Goal: Task Accomplishment & Management: Manage account settings

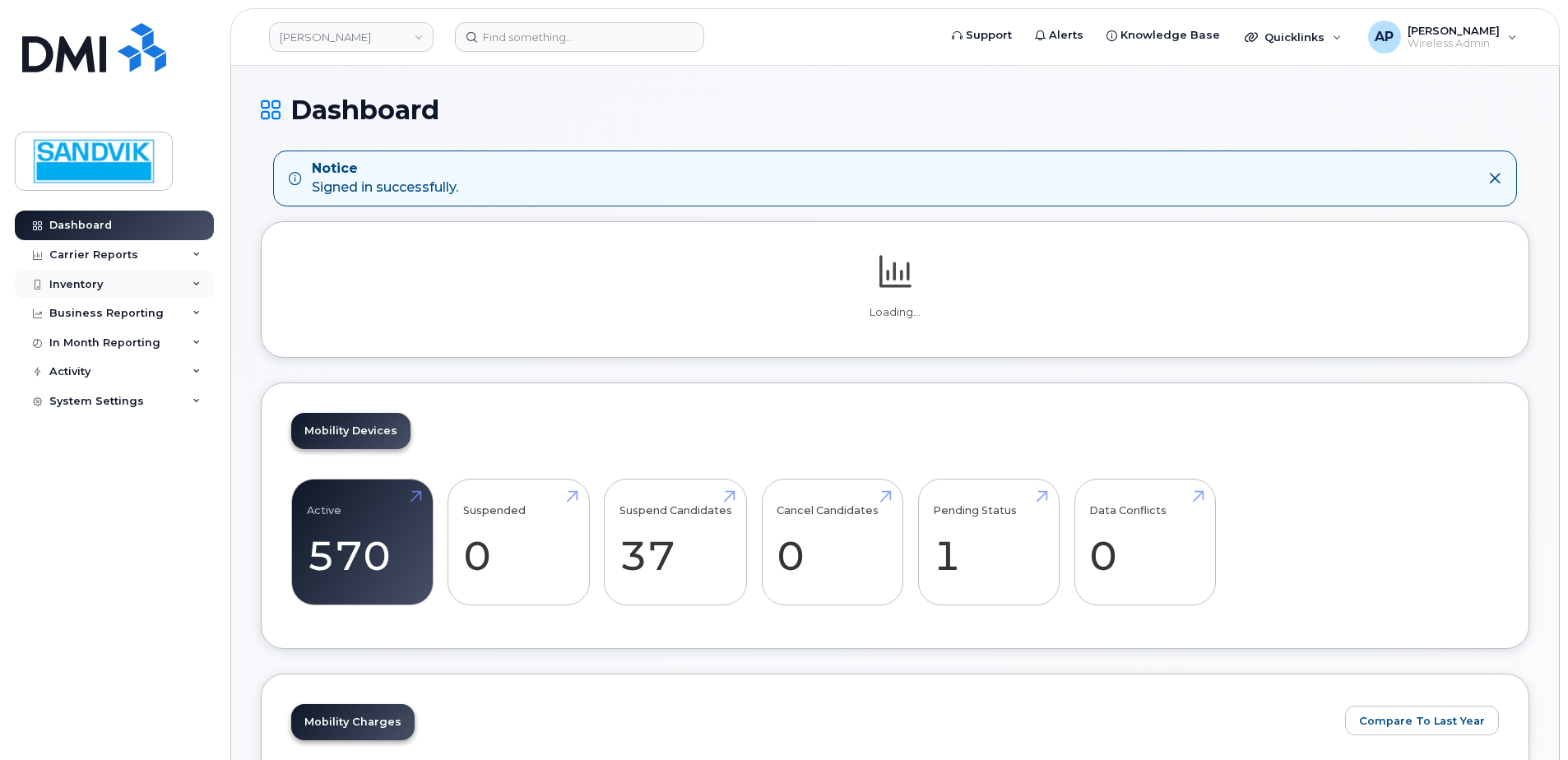
click at [88, 279] on div "Inventory" at bounding box center [75, 285] width 54 height 13
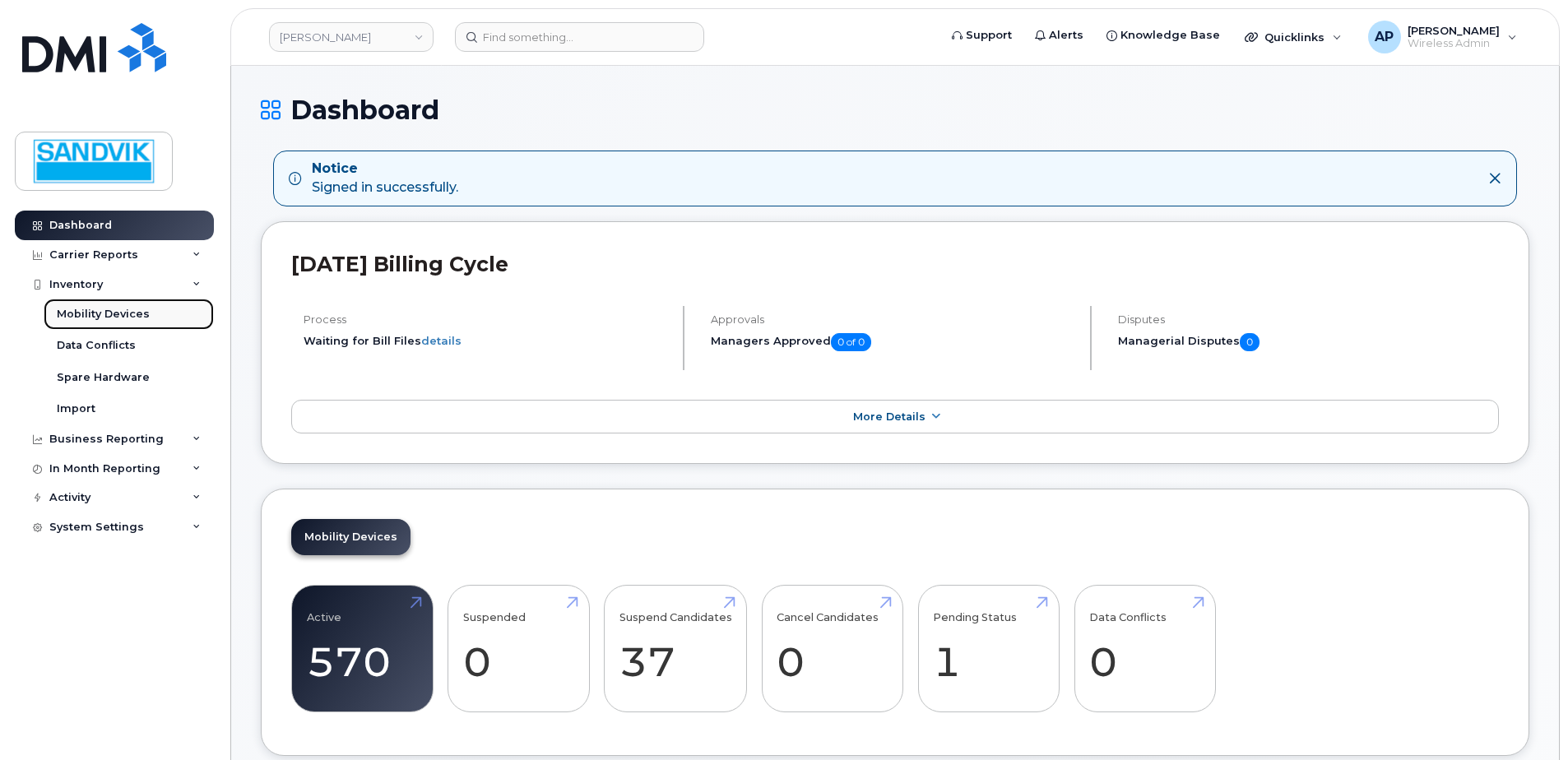
click at [128, 302] on link "Mobility Devices" at bounding box center [128, 315] width 170 height 31
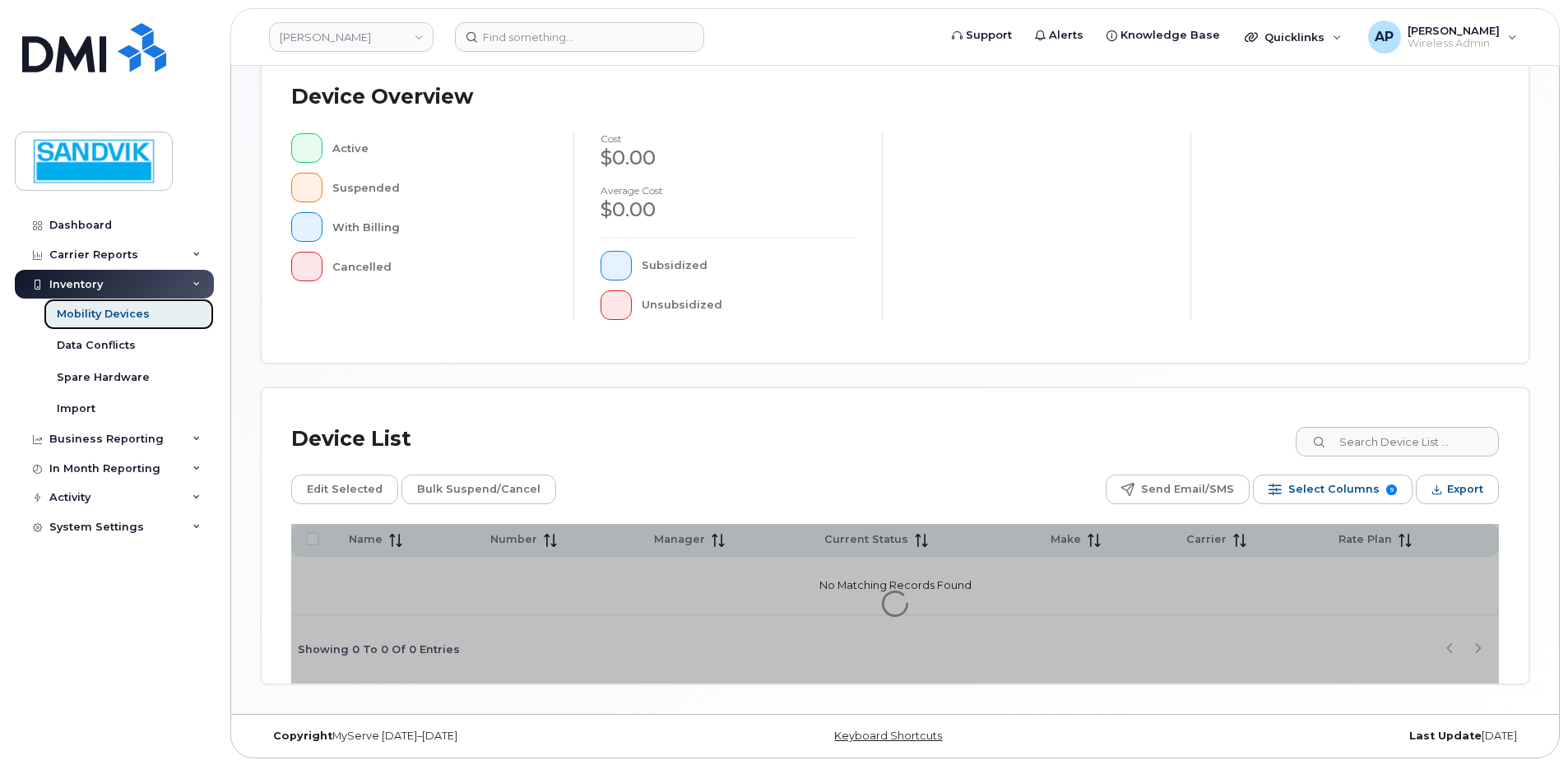
scroll to position [371, 0]
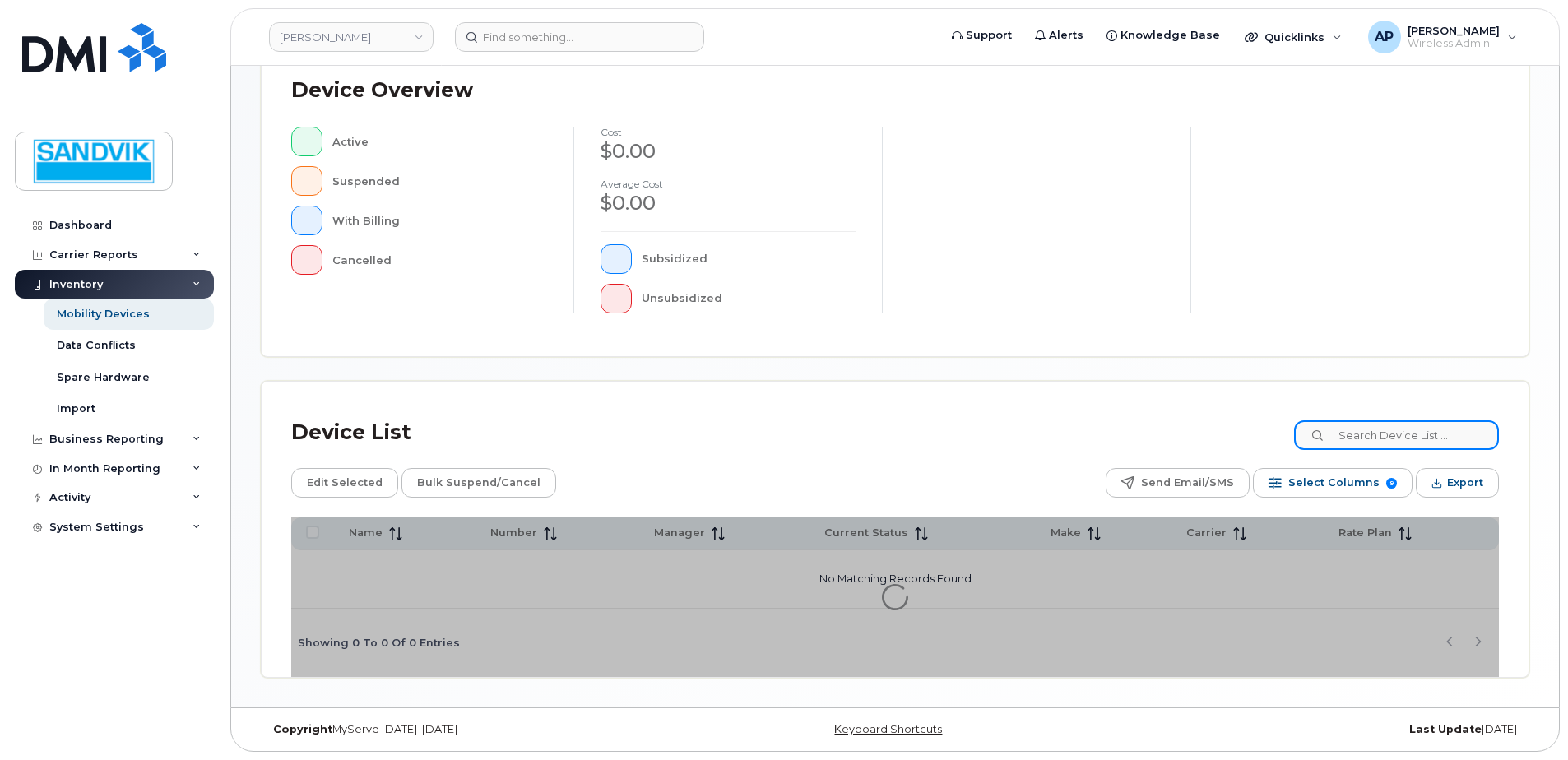
click at [1387, 424] on input at bounding box center [1396, 435] width 205 height 30
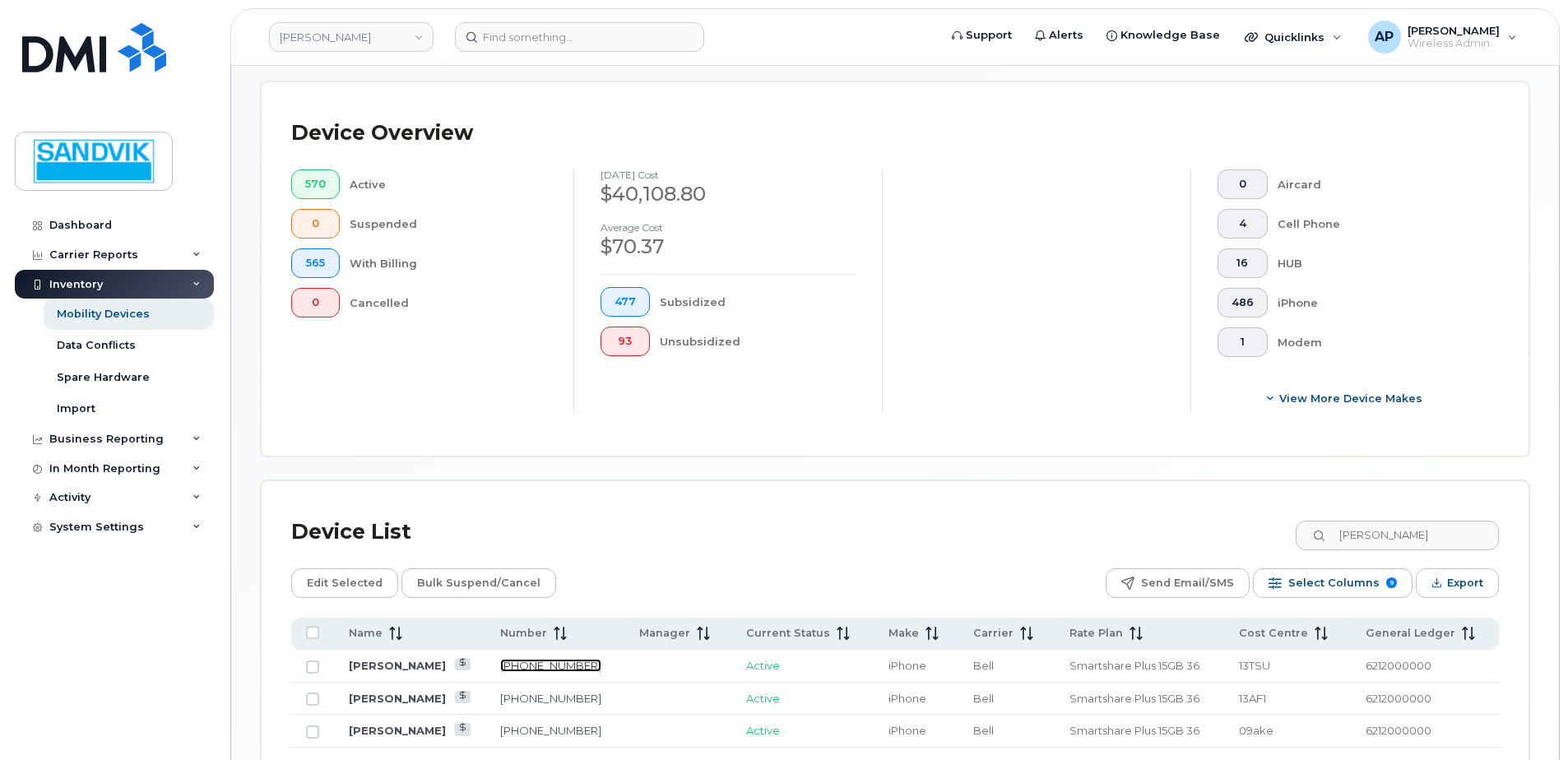
click at [553, 665] on link "705-920-9151" at bounding box center [550, 665] width 101 height 13
drag, startPoint x: 1397, startPoint y: 538, endPoint x: 1263, endPoint y: 555, distance: 135.1
click at [1263, 555] on div "Device List nick Edit Selected Bulk Suspend/Cancel Send Email/SMS Select Column…" at bounding box center [894, 663] width 1208 height 305
click at [515, 731] on link "905-866-8553" at bounding box center [547, 730] width 101 height 13
drag, startPoint x: 1387, startPoint y: 536, endPoint x: 1144, endPoint y: 508, distance: 244.6
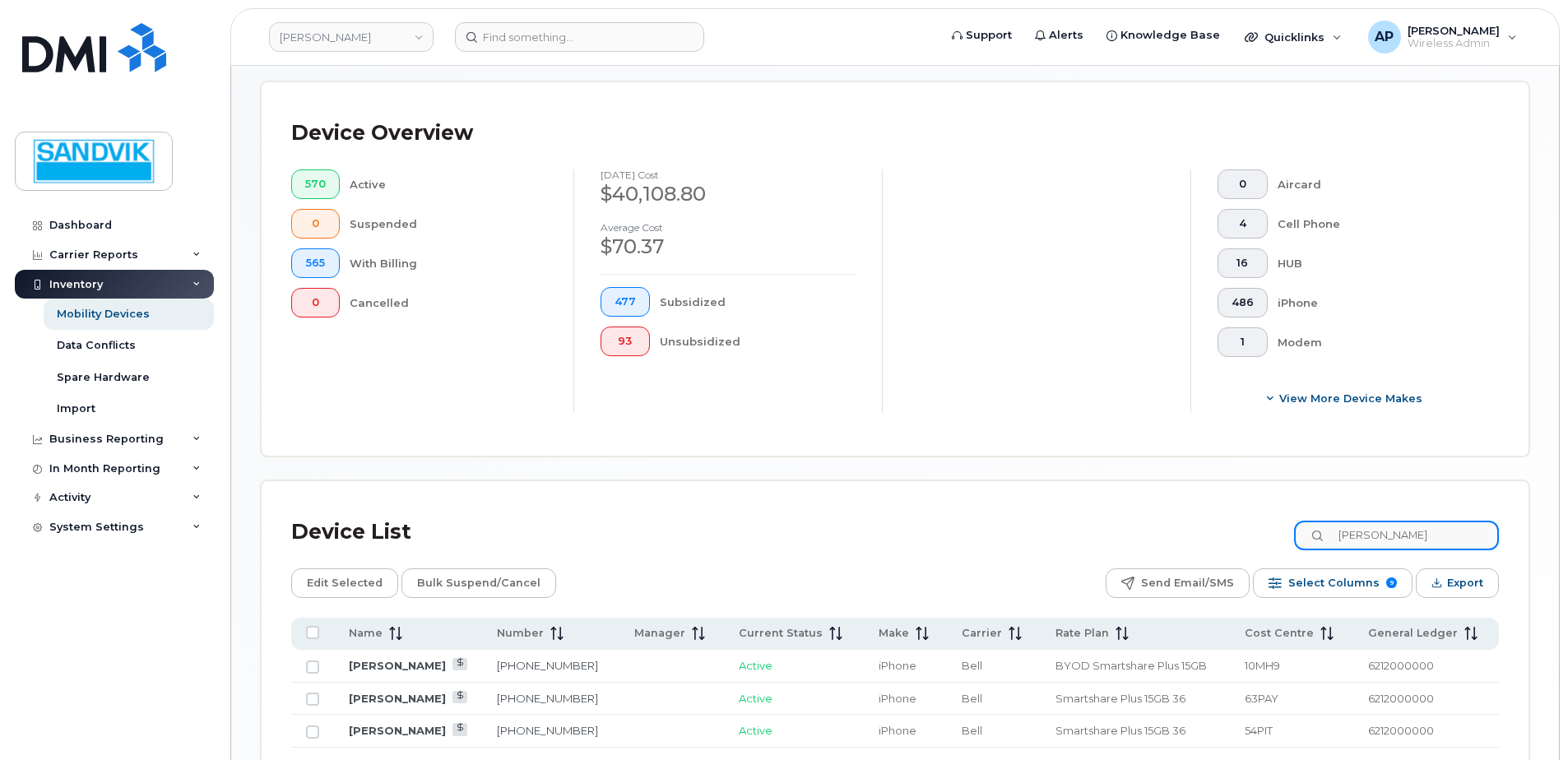
click at [1144, 508] on div "Device List anna Edit Selected Bulk Suspend/Cancel Send Email/SMS Select Column…" at bounding box center [895, 647] width 1267 height 334
type input "david"
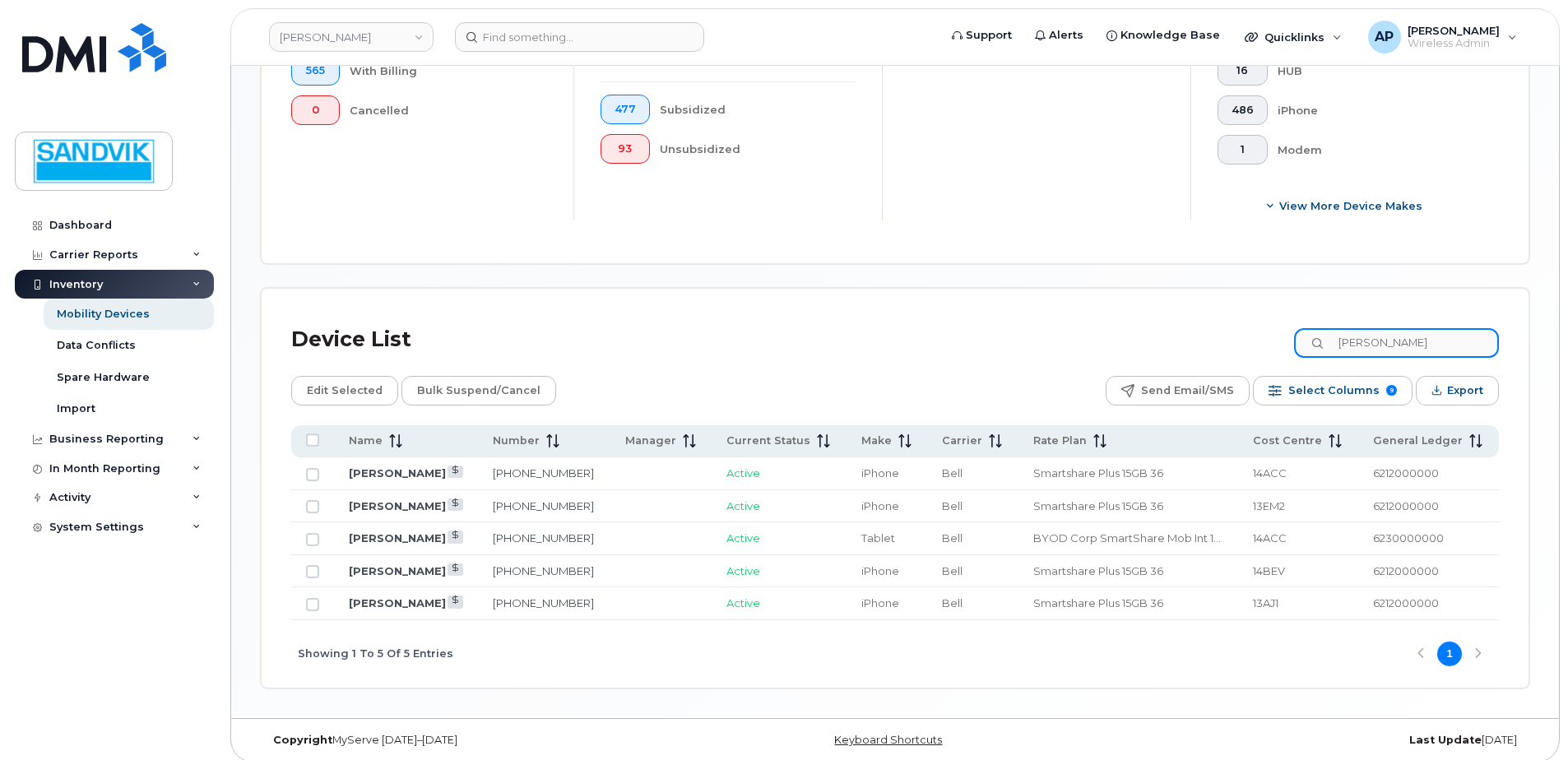
scroll to position [575, 0]
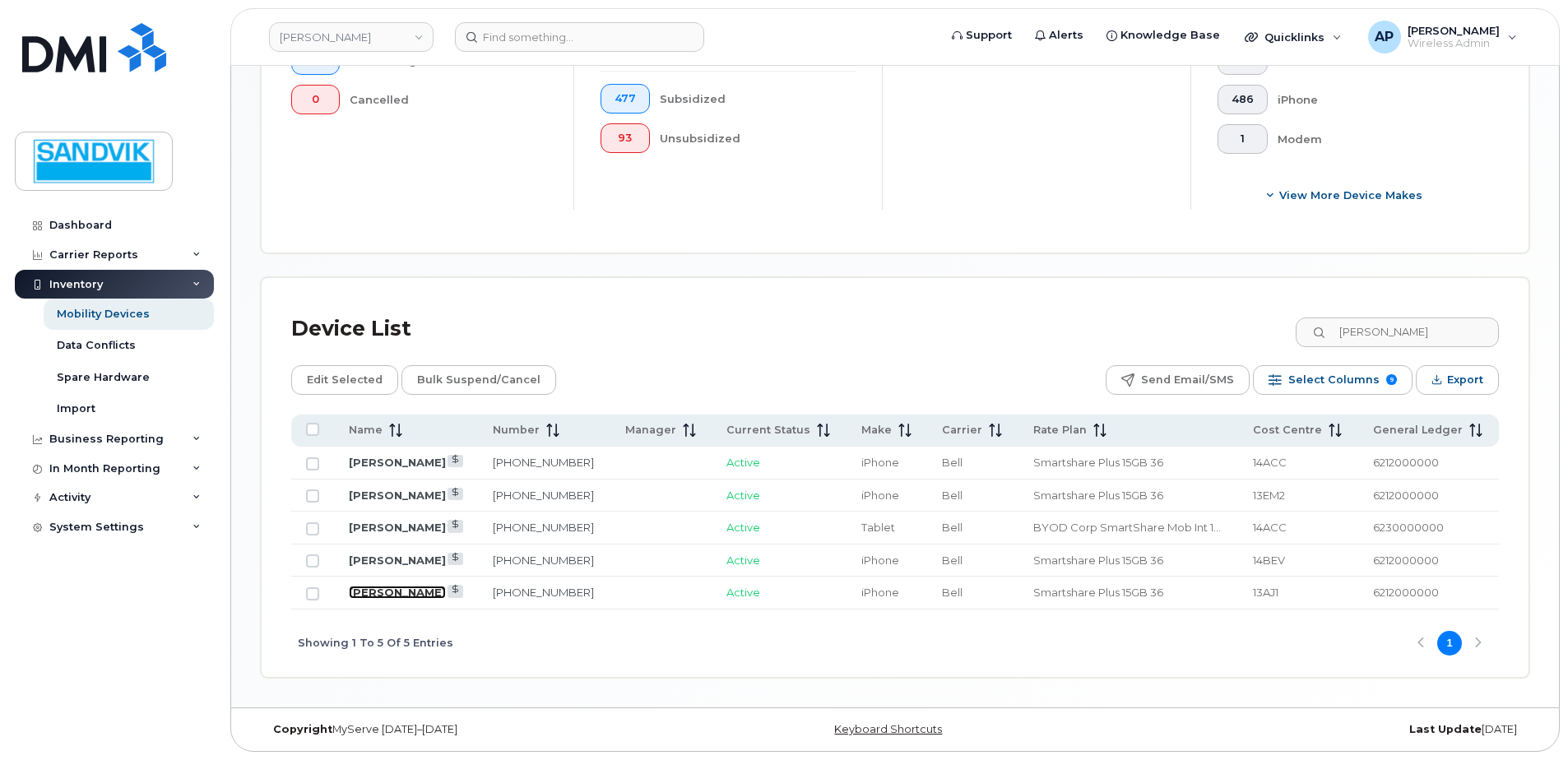
click at [409, 594] on link "David Le Moignan" at bounding box center [397, 592] width 97 height 13
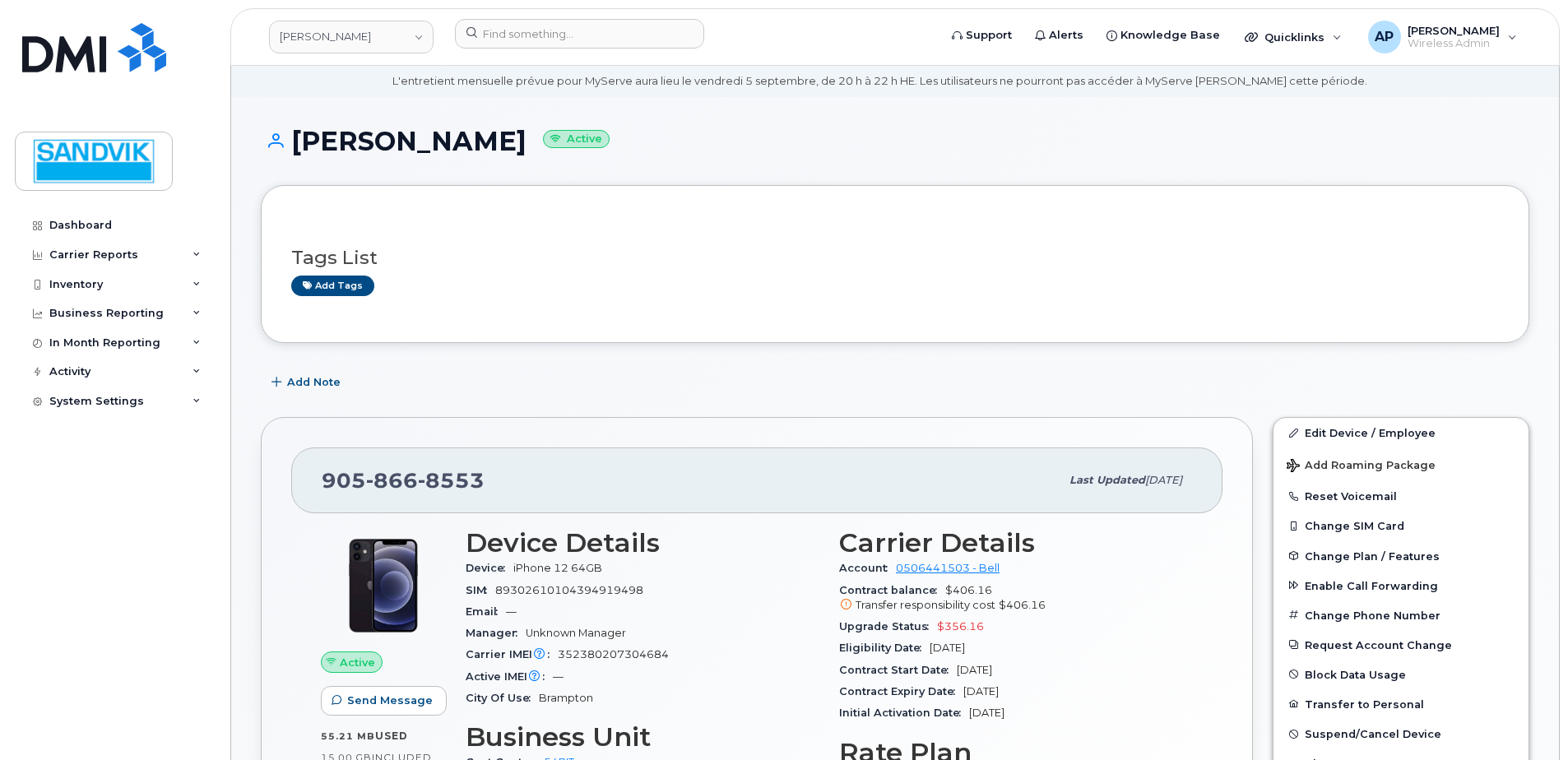
scroll to position [82, 0]
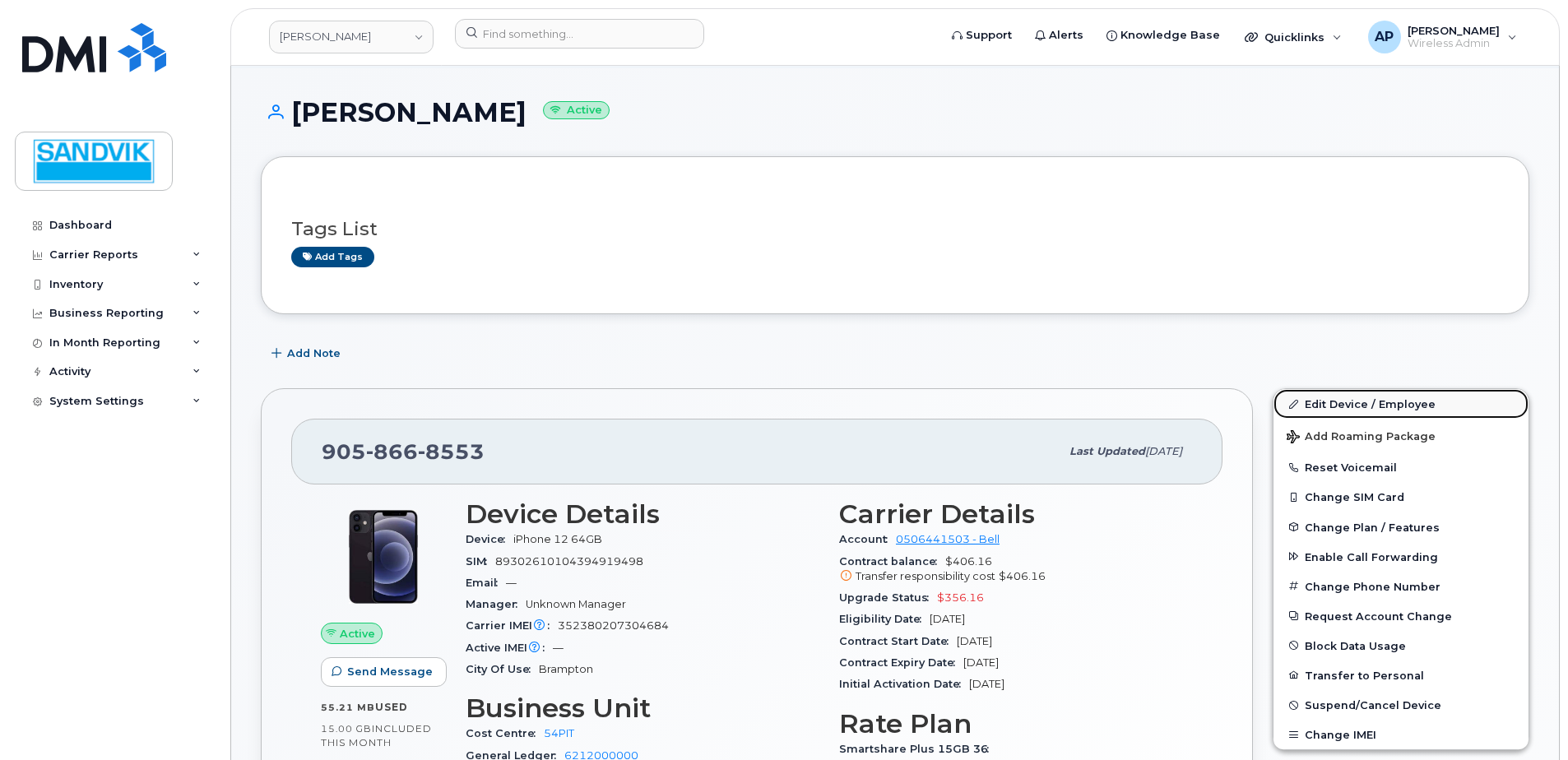
click at [1403, 394] on link "Edit Device / Employee" at bounding box center [1401, 404] width 255 height 30
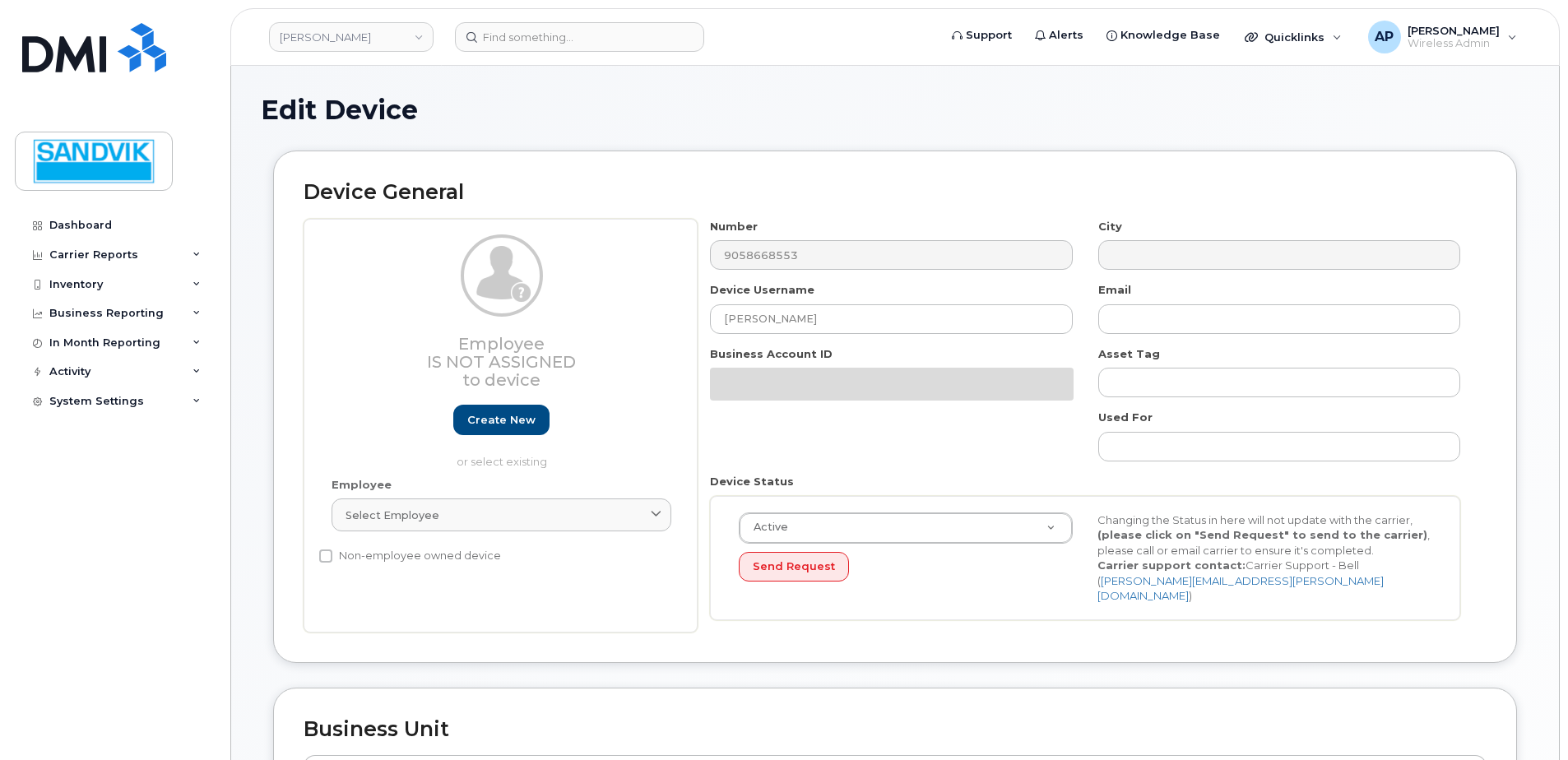
select select "582100"
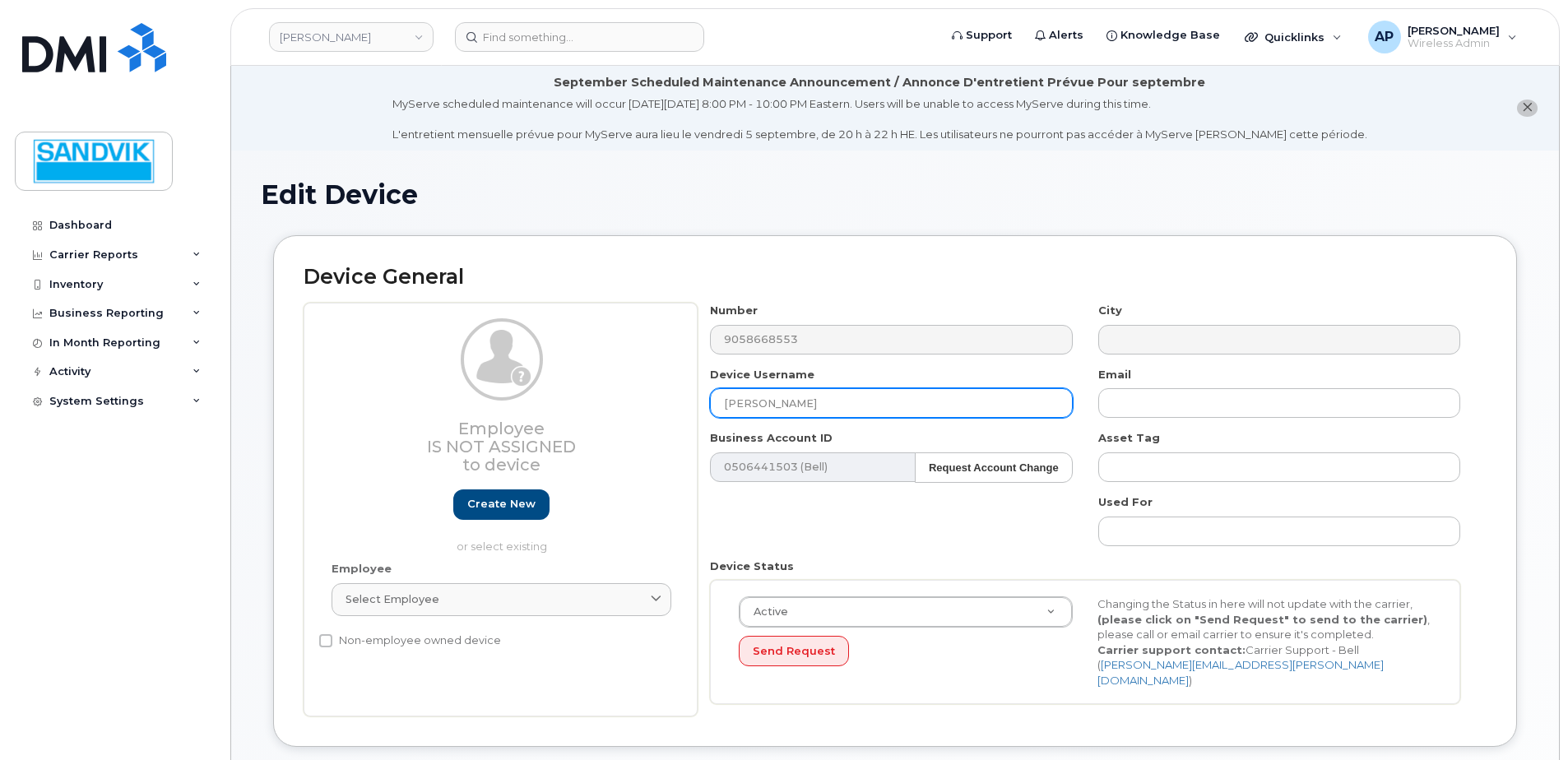
click at [823, 403] on input "[PERSON_NAME]" at bounding box center [891, 403] width 362 height 30
drag, startPoint x: 820, startPoint y: 402, endPoint x: 556, endPoint y: 405, distance: 264.0
click at [556, 405] on div "Employee Is not assigned to device Create new or select existing Employee Selec…" at bounding box center [894, 509] width 1183 height 414
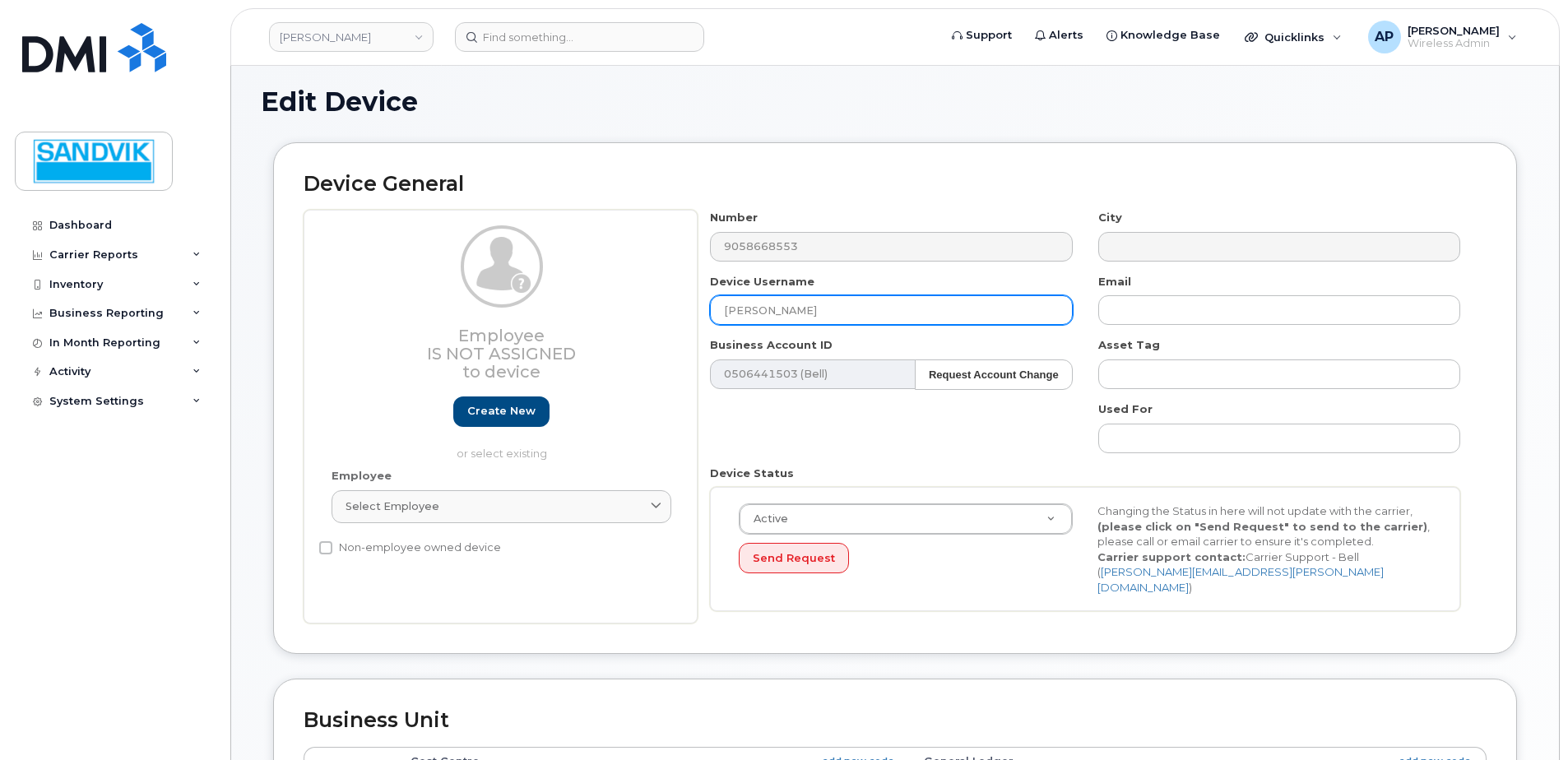
scroll to position [411, 0]
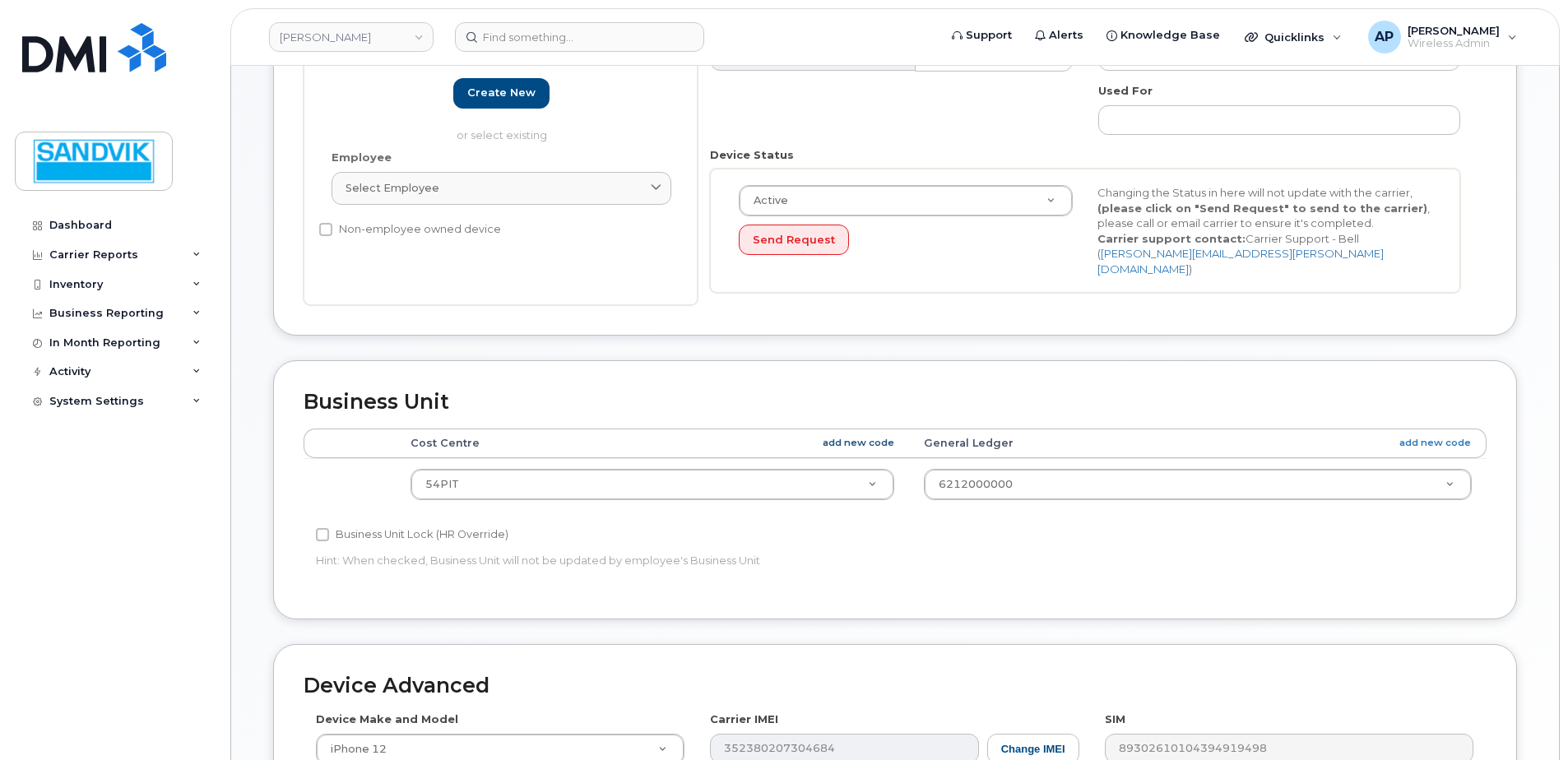
type input "Kyle Nolin"
click at [850, 436] on link "add new code" at bounding box center [858, 443] width 72 height 14
click at [85, 278] on div "Inventory" at bounding box center [75, 285] width 54 height 13
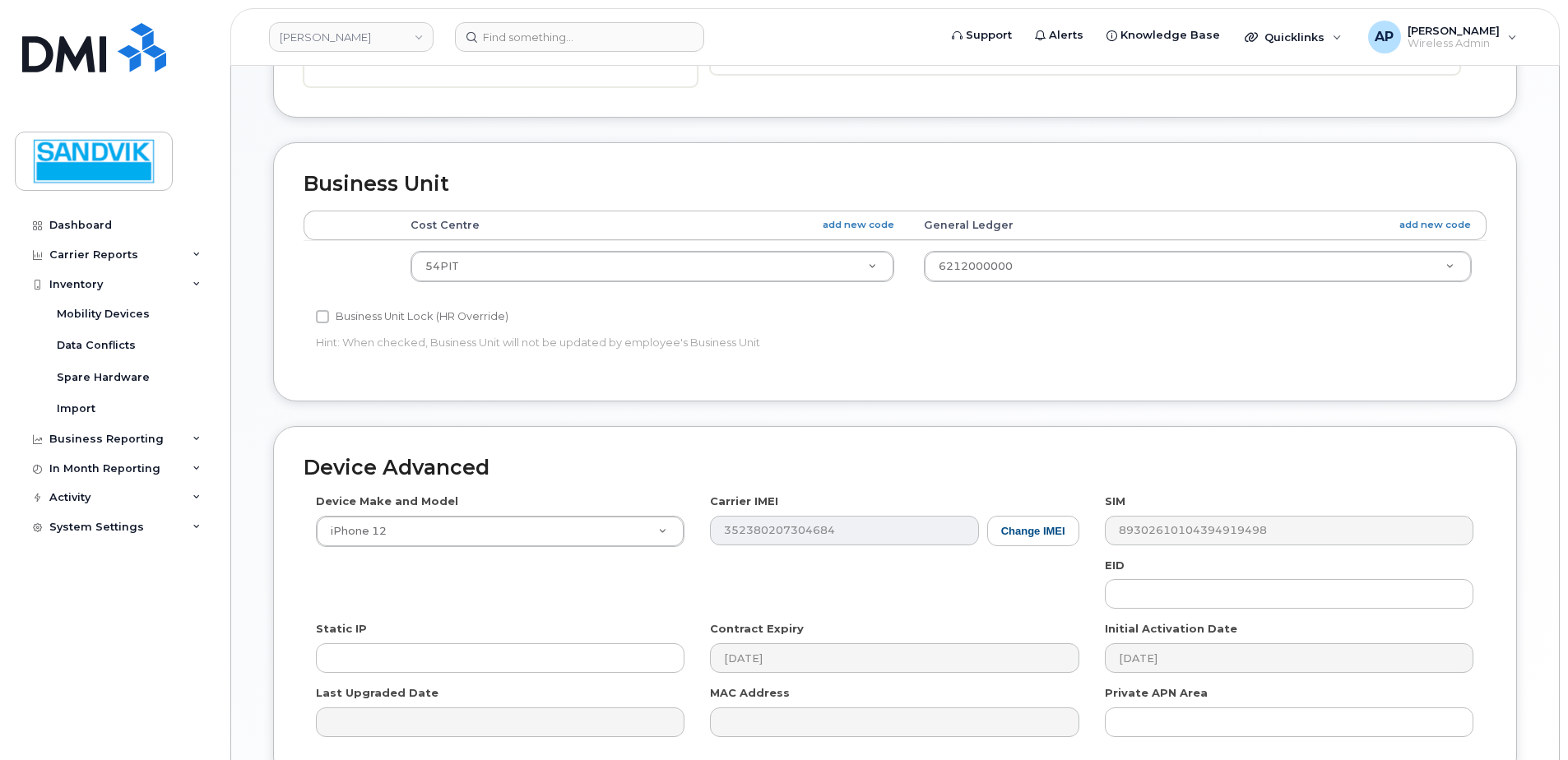
scroll to position [658, 0]
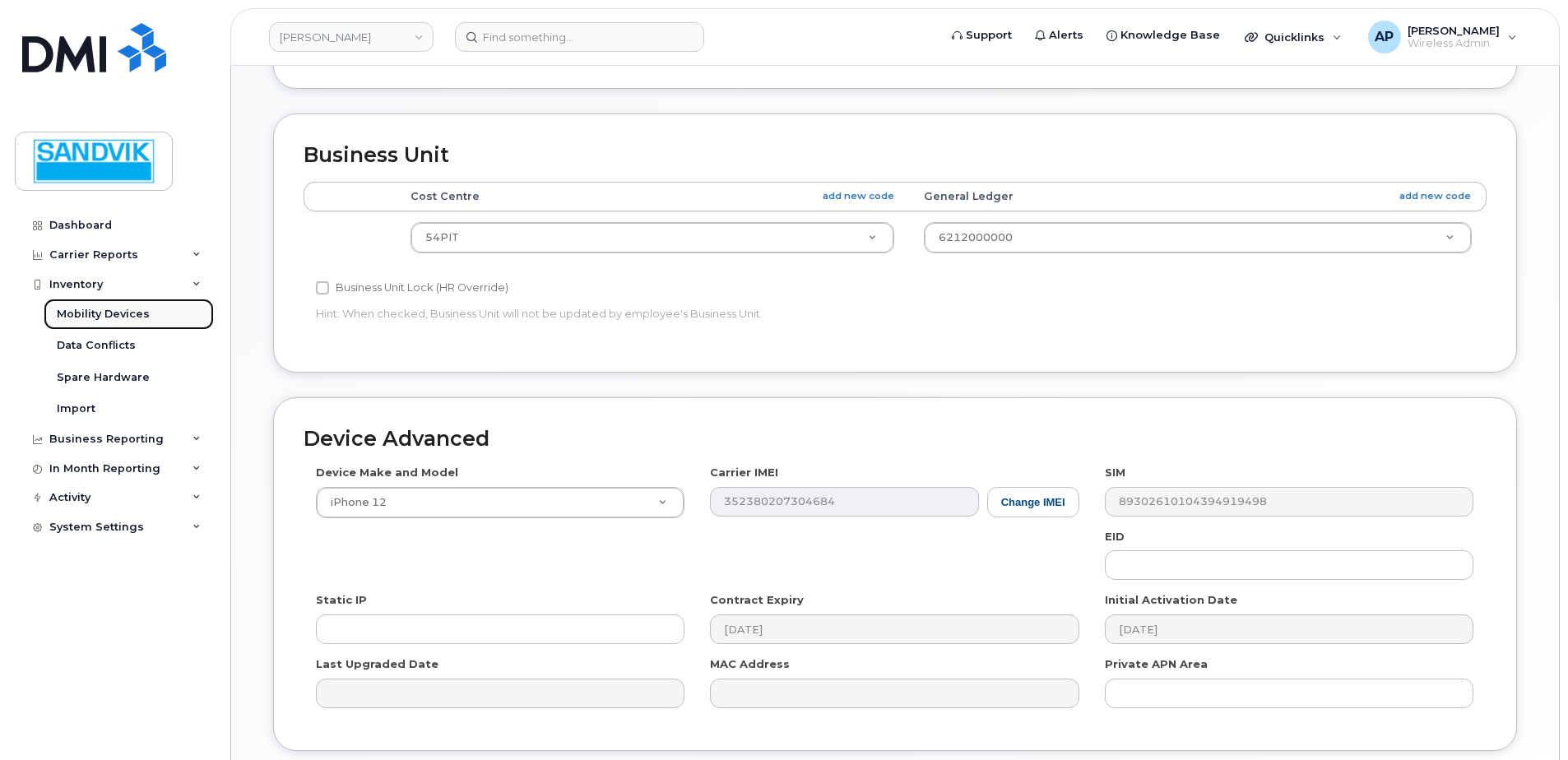
click at [89, 305] on link "Mobility Devices" at bounding box center [128, 315] width 170 height 31
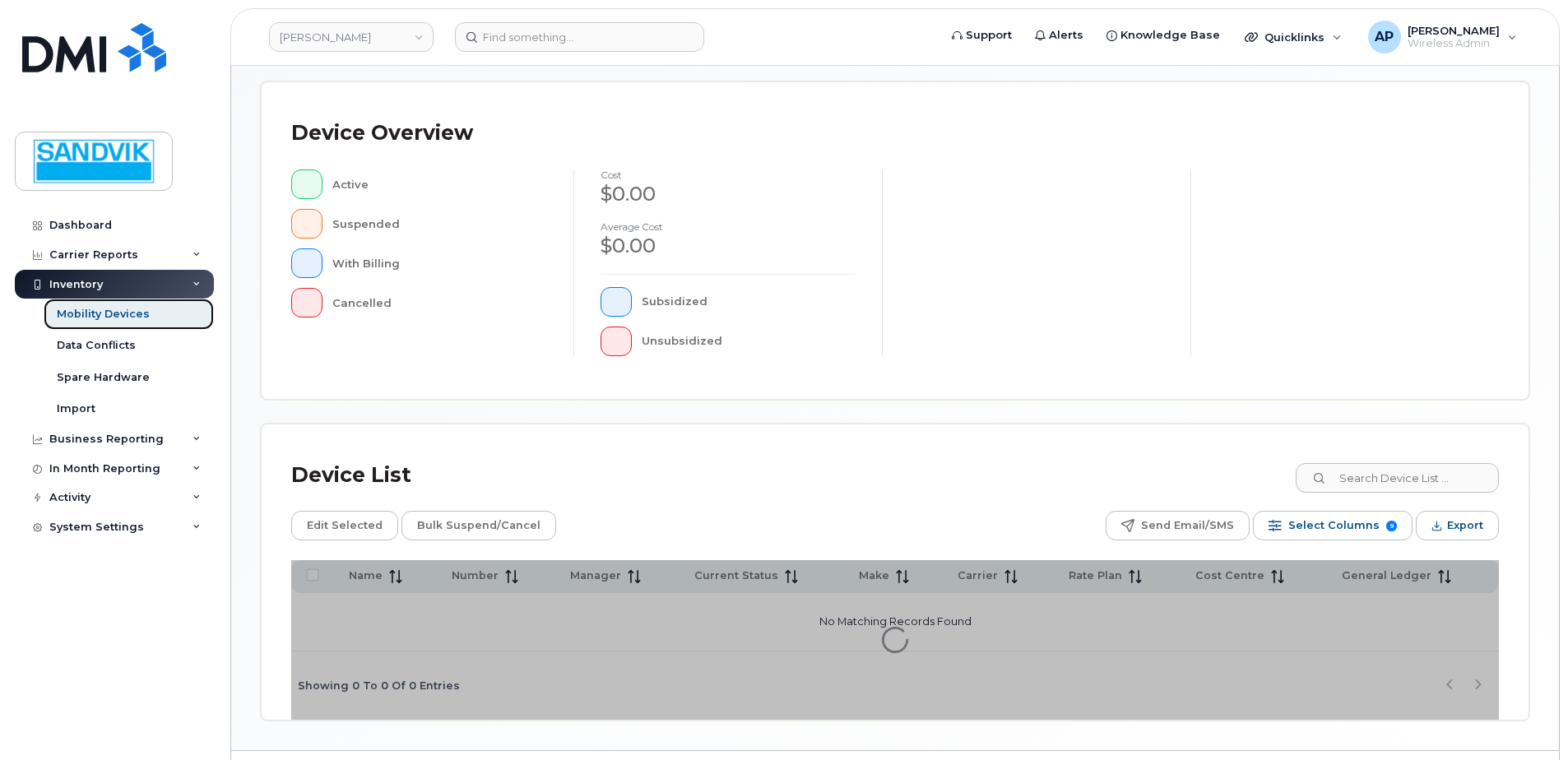
scroll to position [371, 0]
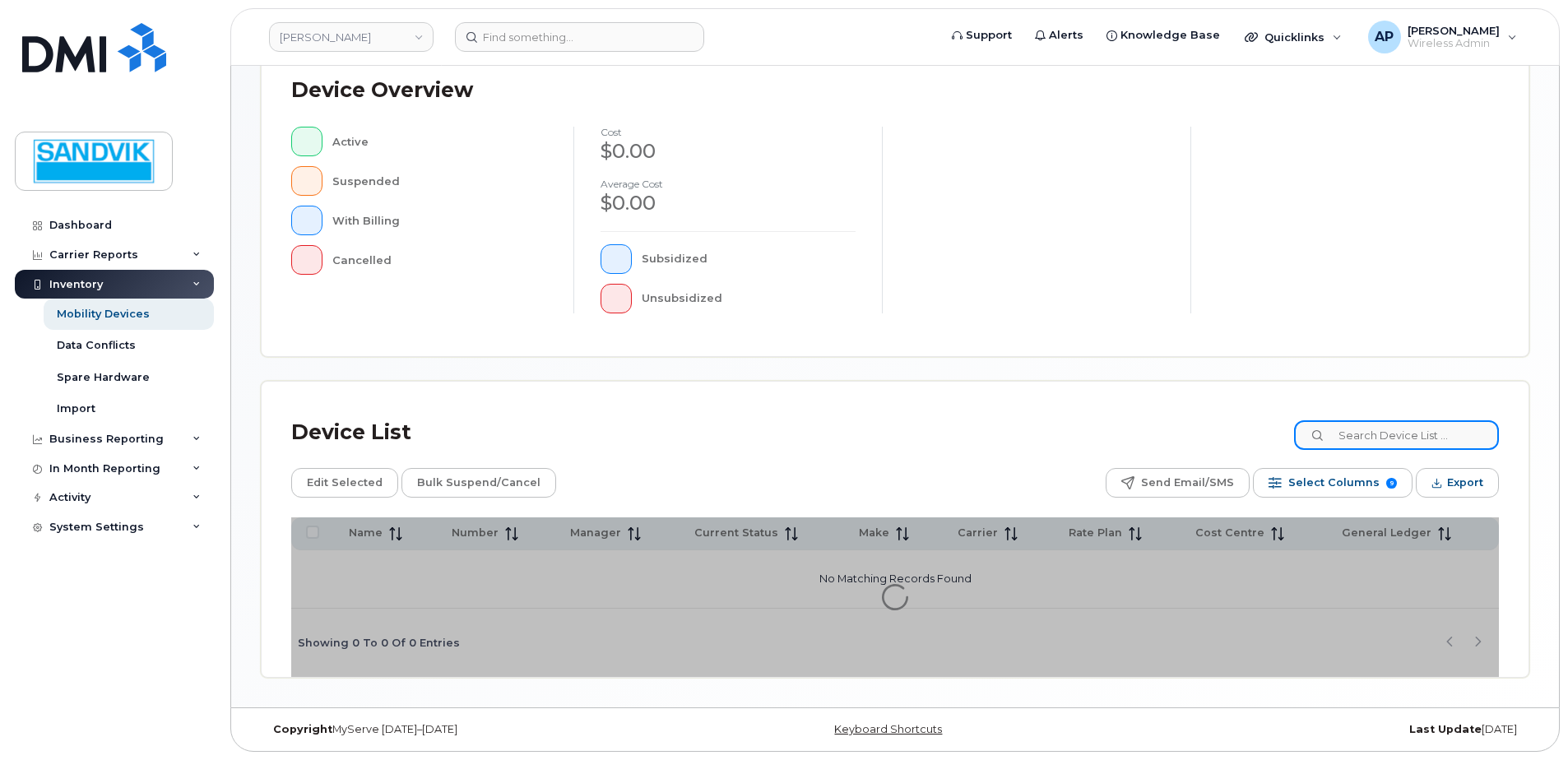
click at [1391, 450] on input at bounding box center [1396, 435] width 205 height 30
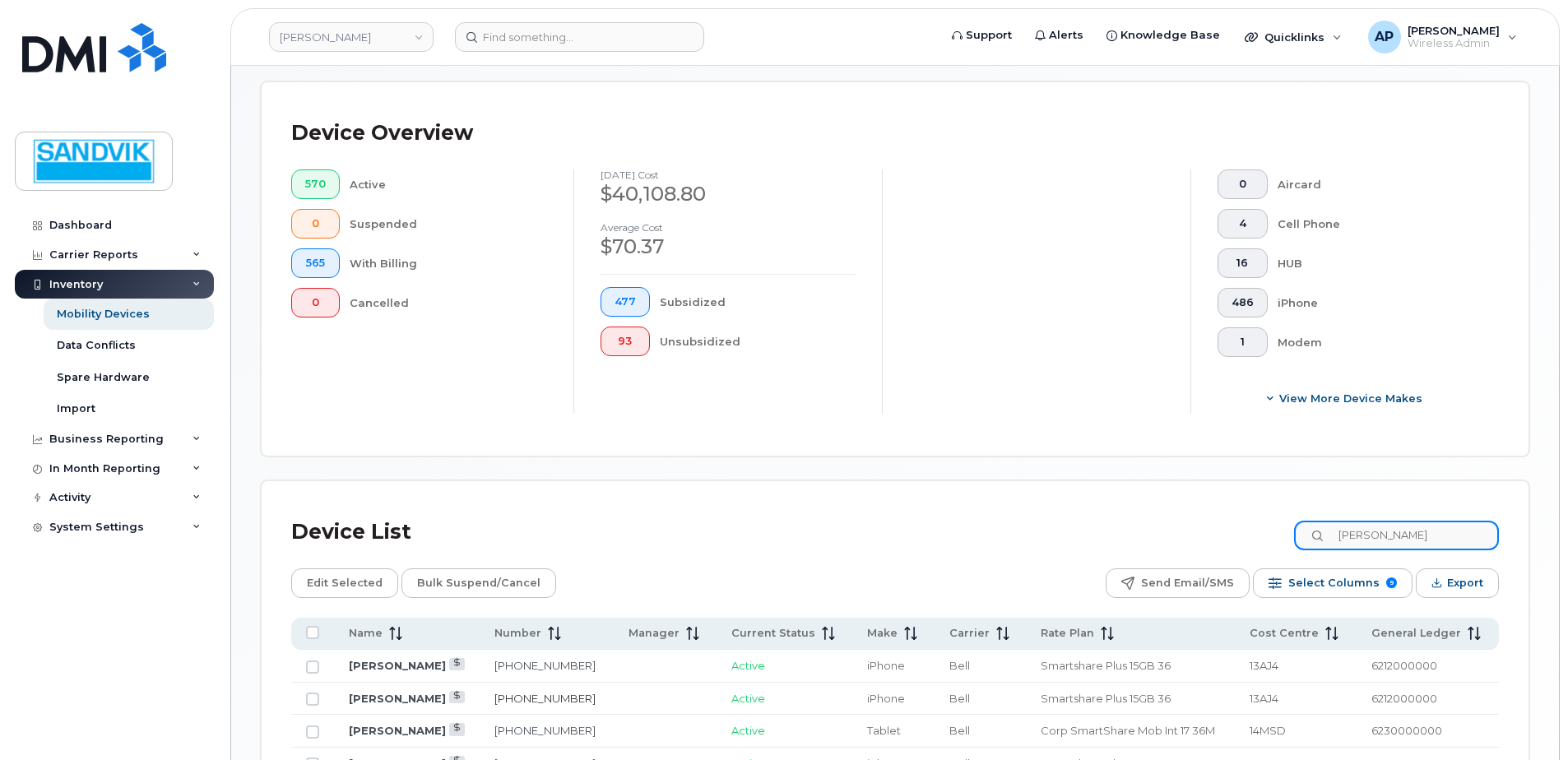
type input "andrew"
click at [530, 697] on link "204-914-6258" at bounding box center [544, 698] width 101 height 13
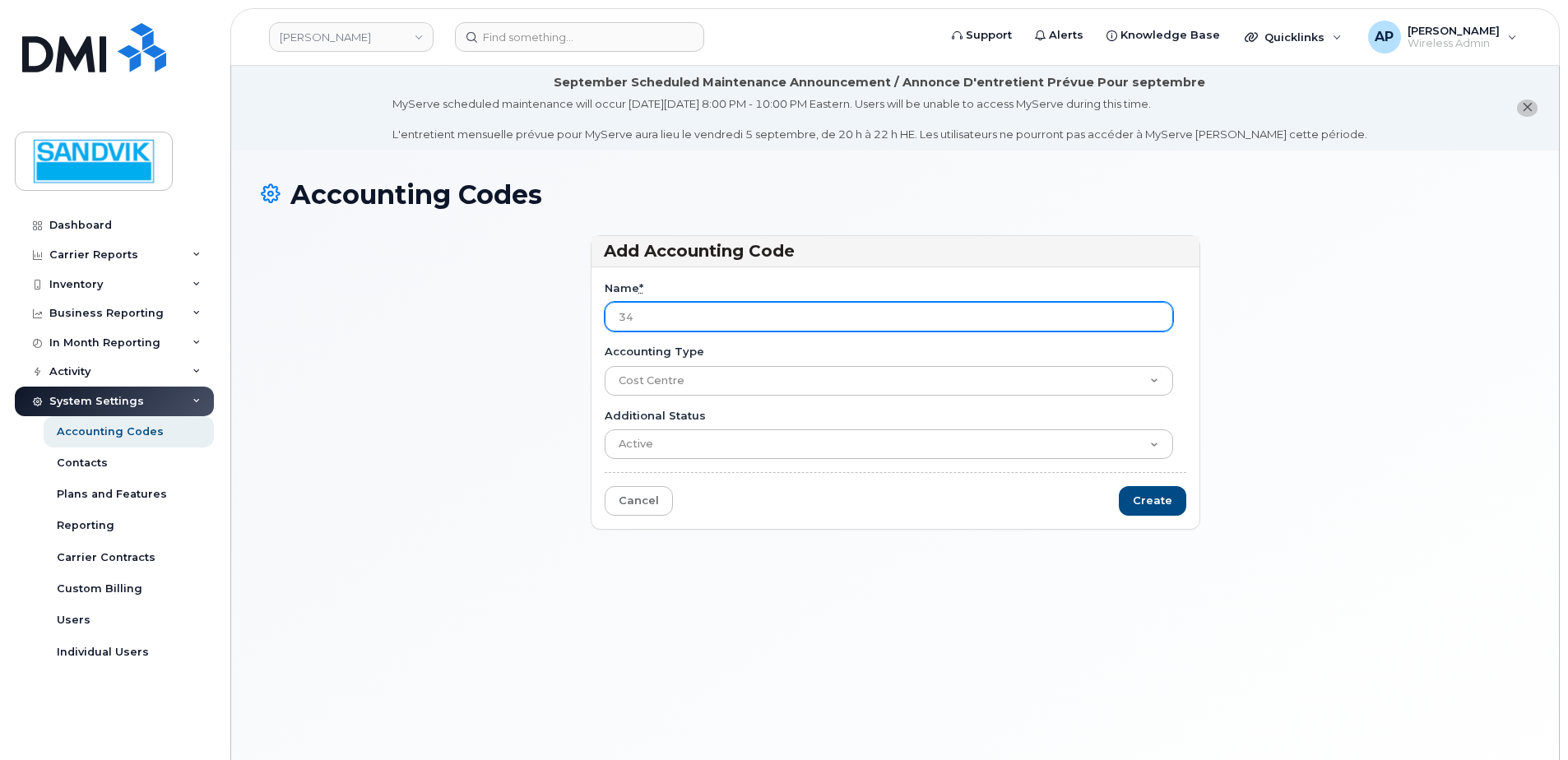
type input "3"
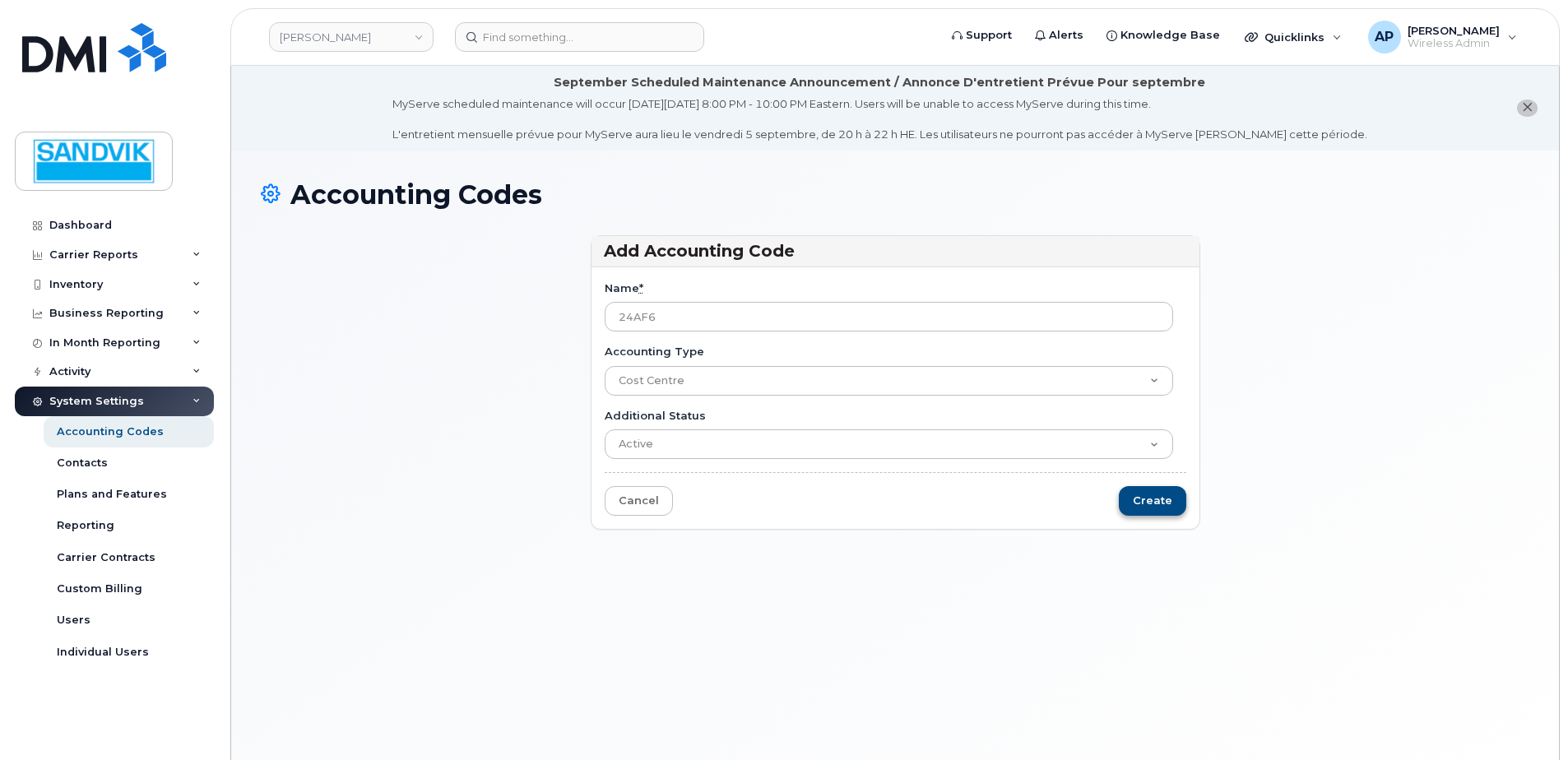
type input "24AF6"
click at [1158, 490] on input "Create" at bounding box center [1153, 501] width 67 height 30
type input "Saving..."
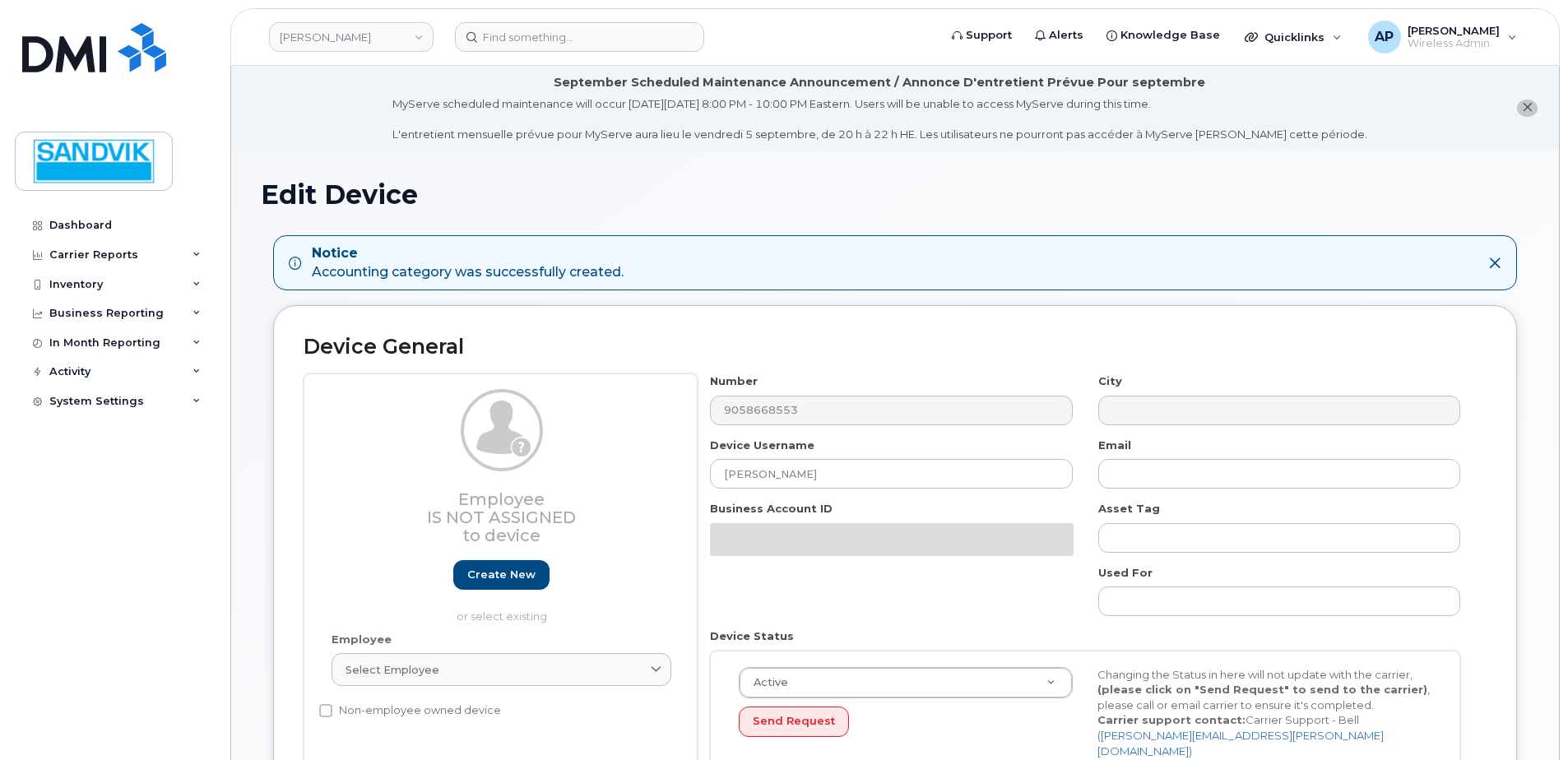
select select "582100"
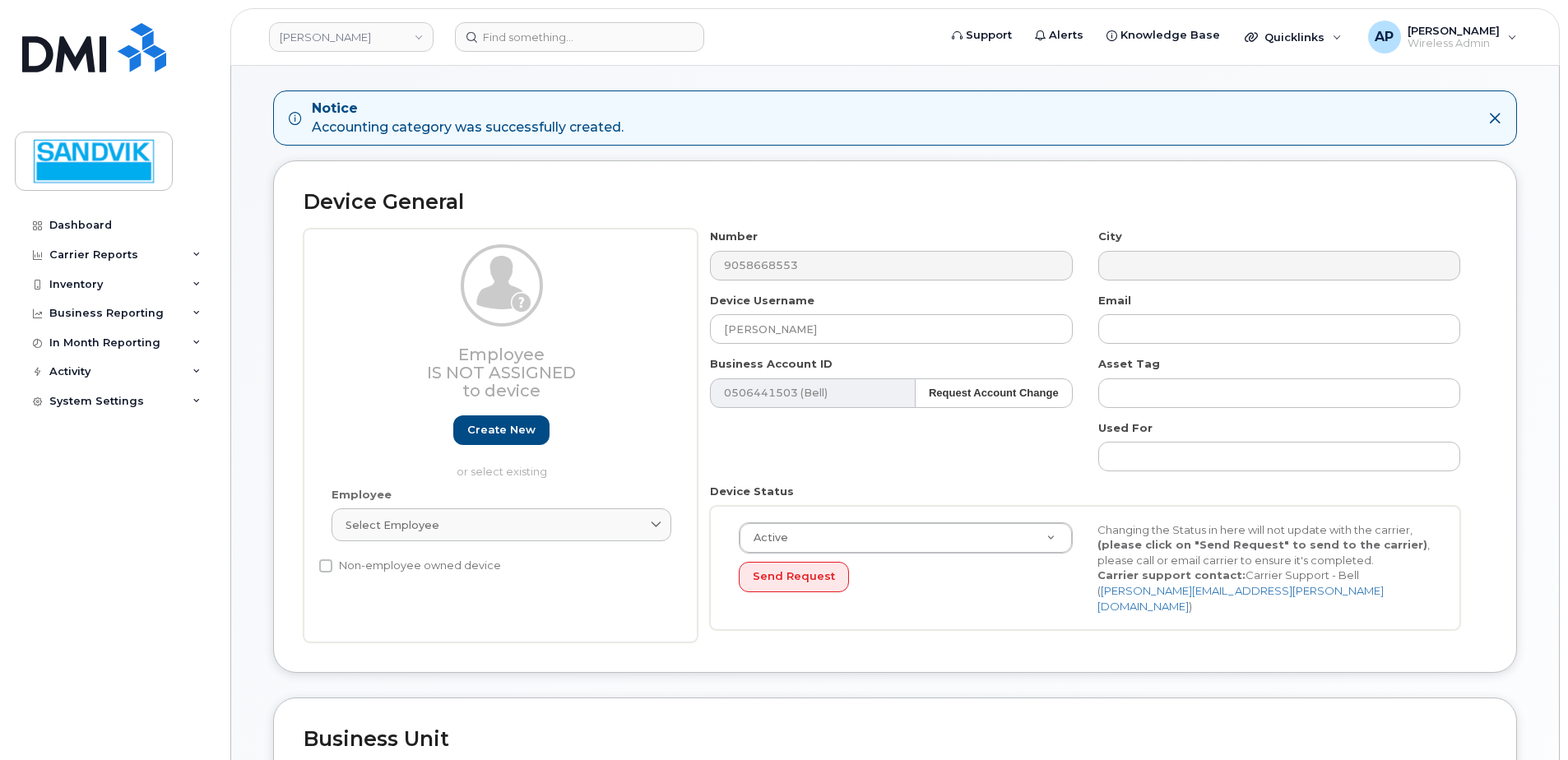
scroll to position [329, 0]
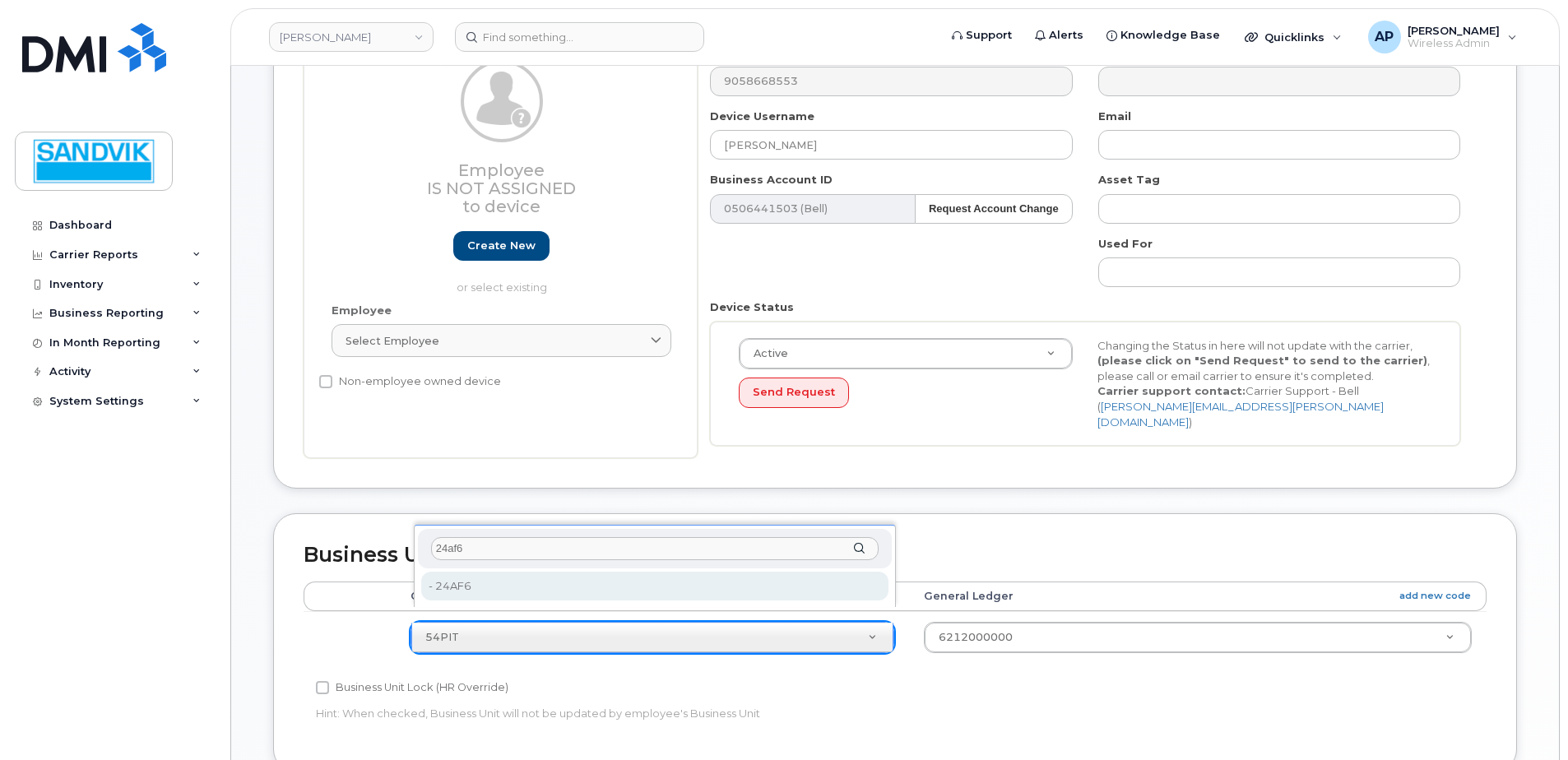
type input "24af6"
type input "36006437"
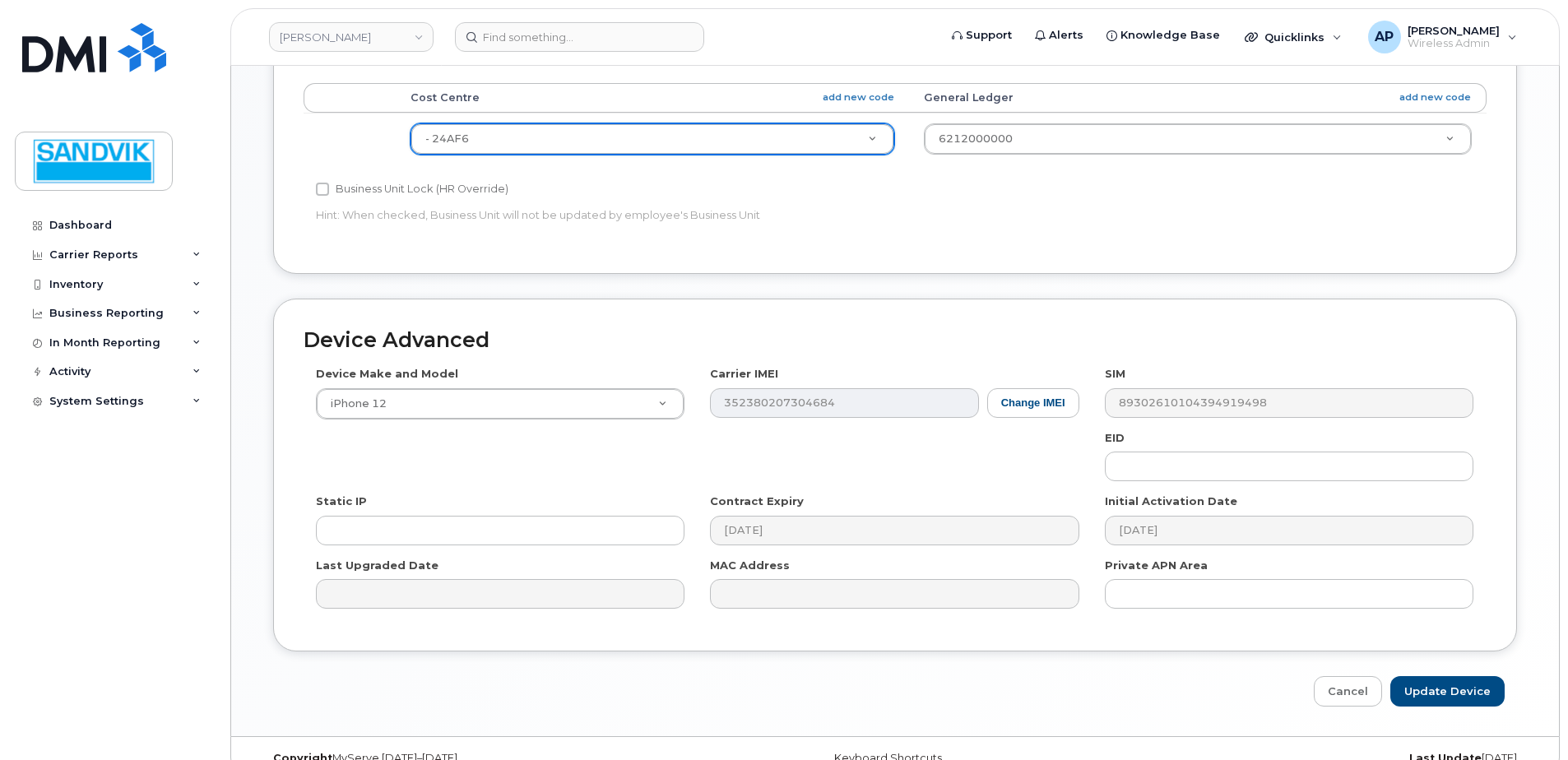
scroll to position [842, 0]
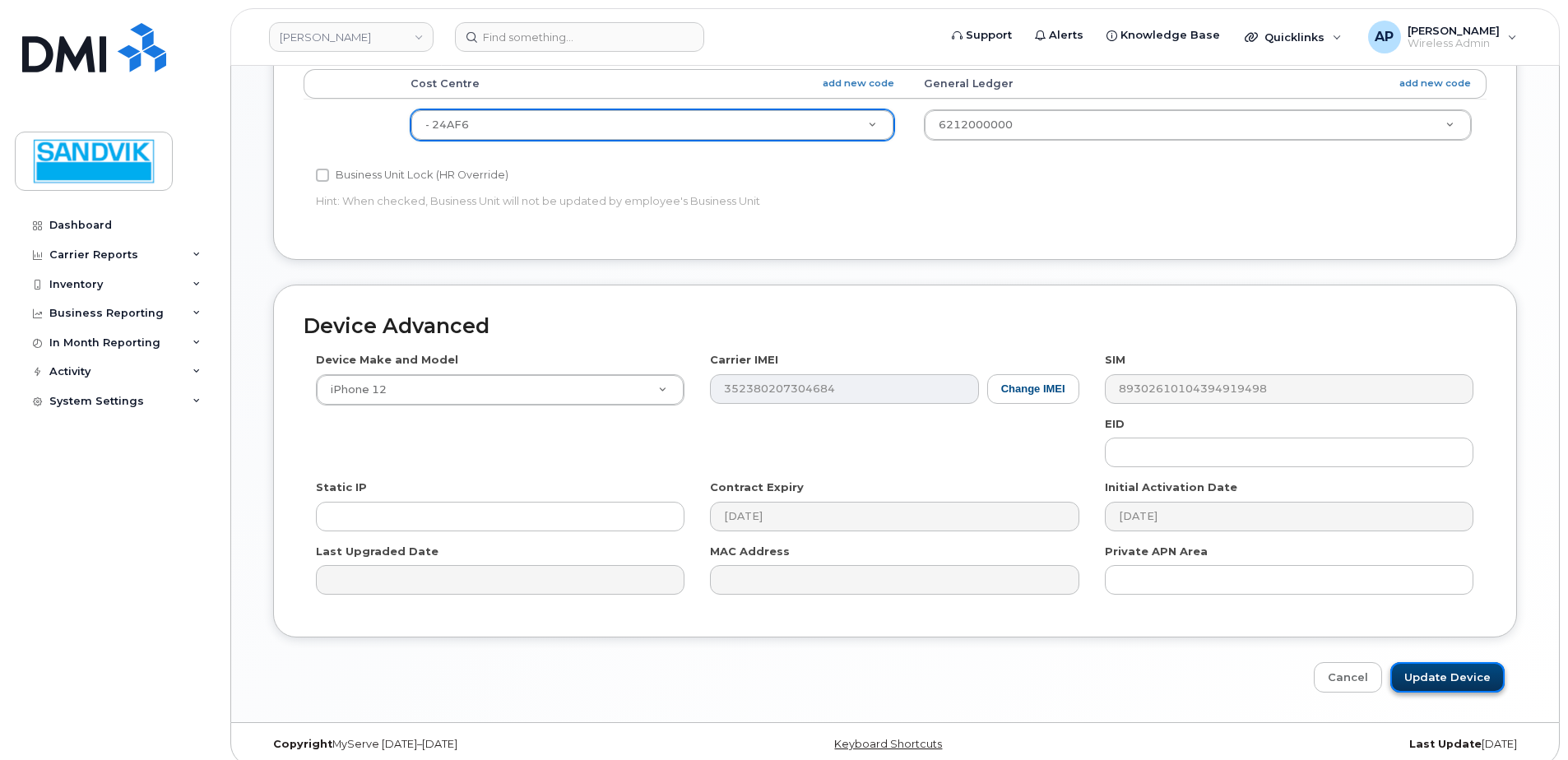
click at [1438, 665] on input "Update Device" at bounding box center [1447, 677] width 115 height 30
type input "Saving..."
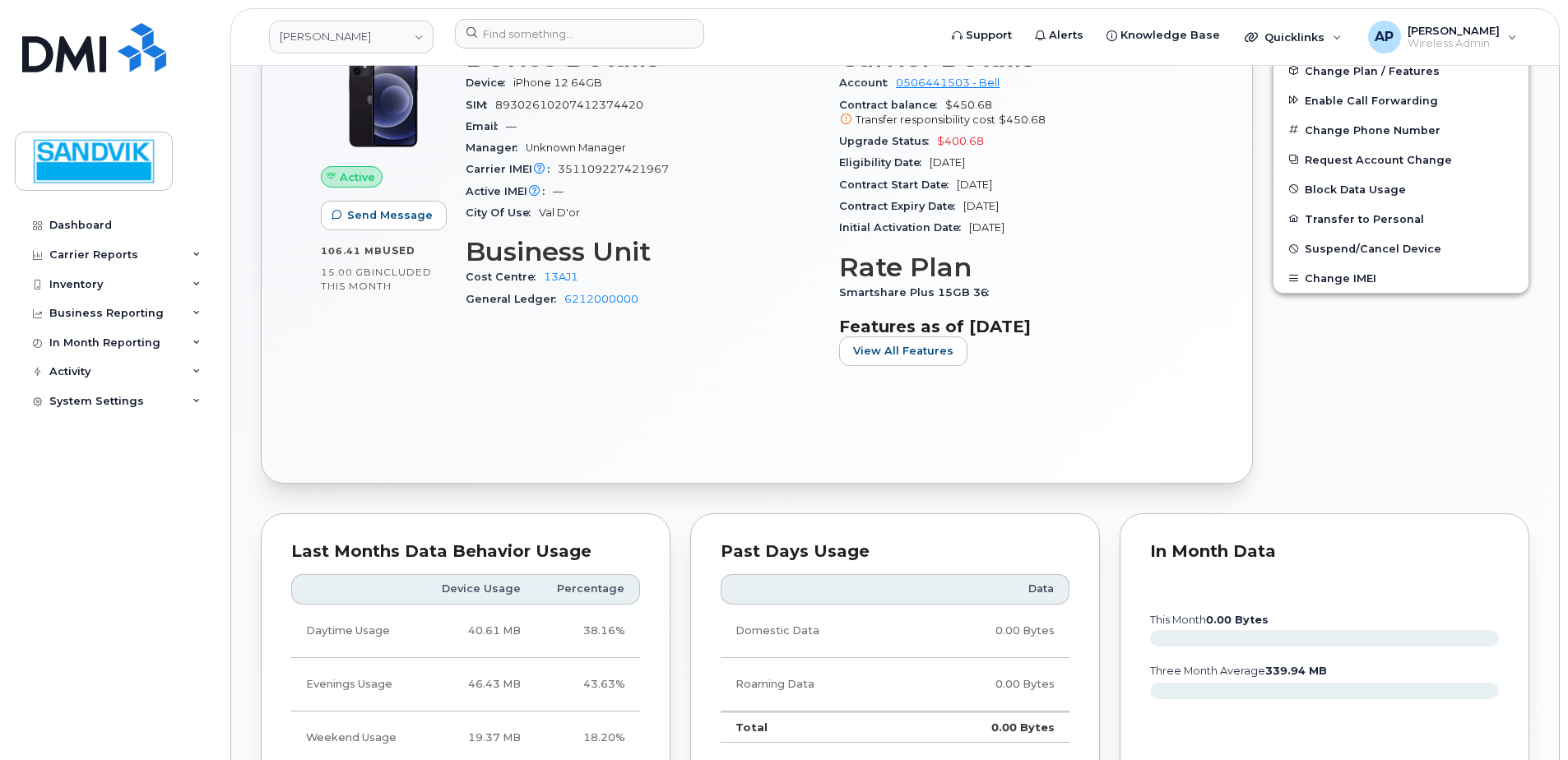
scroll to position [575, 0]
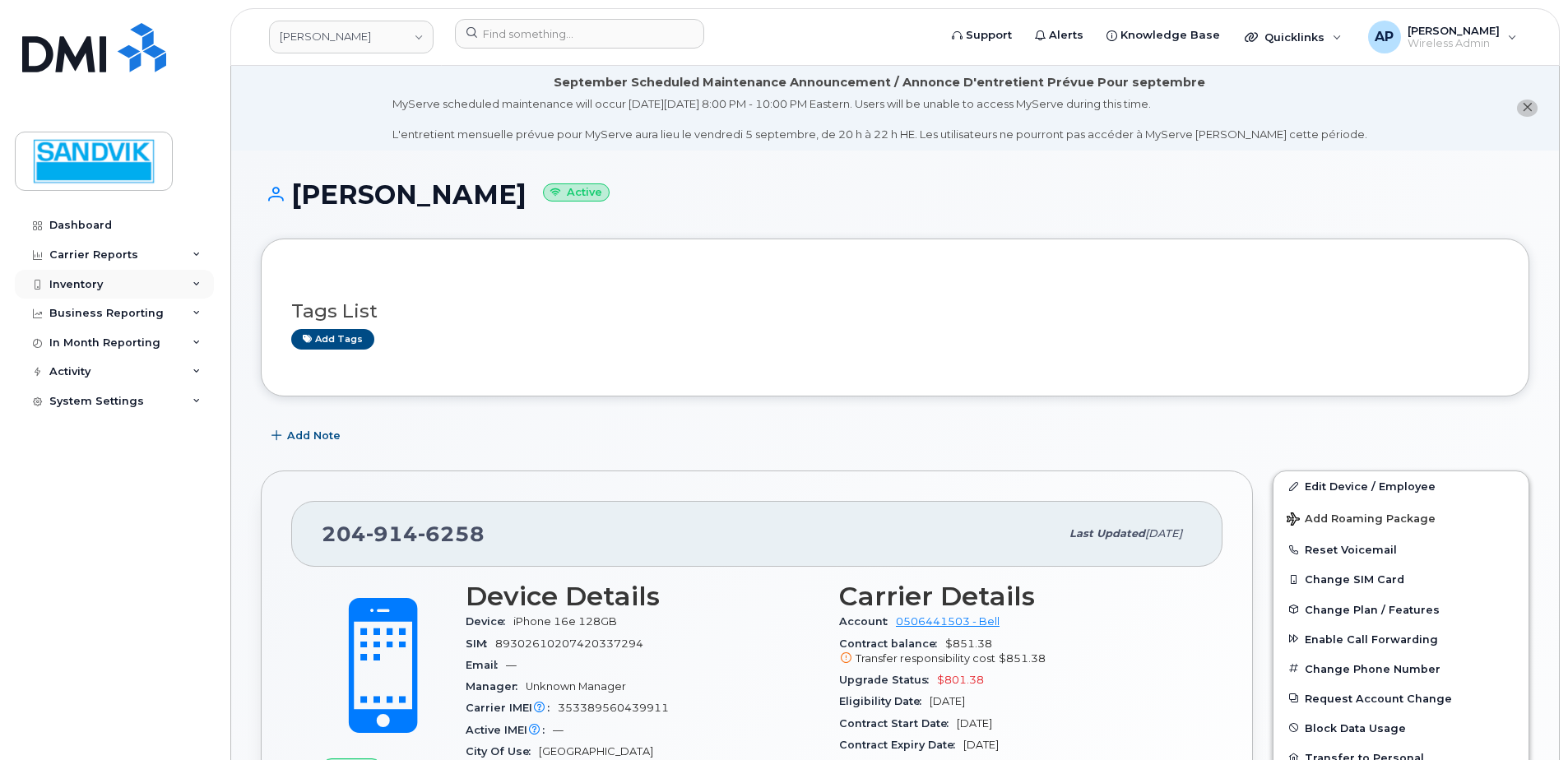
click at [97, 273] on div "Inventory" at bounding box center [114, 285] width 199 height 30
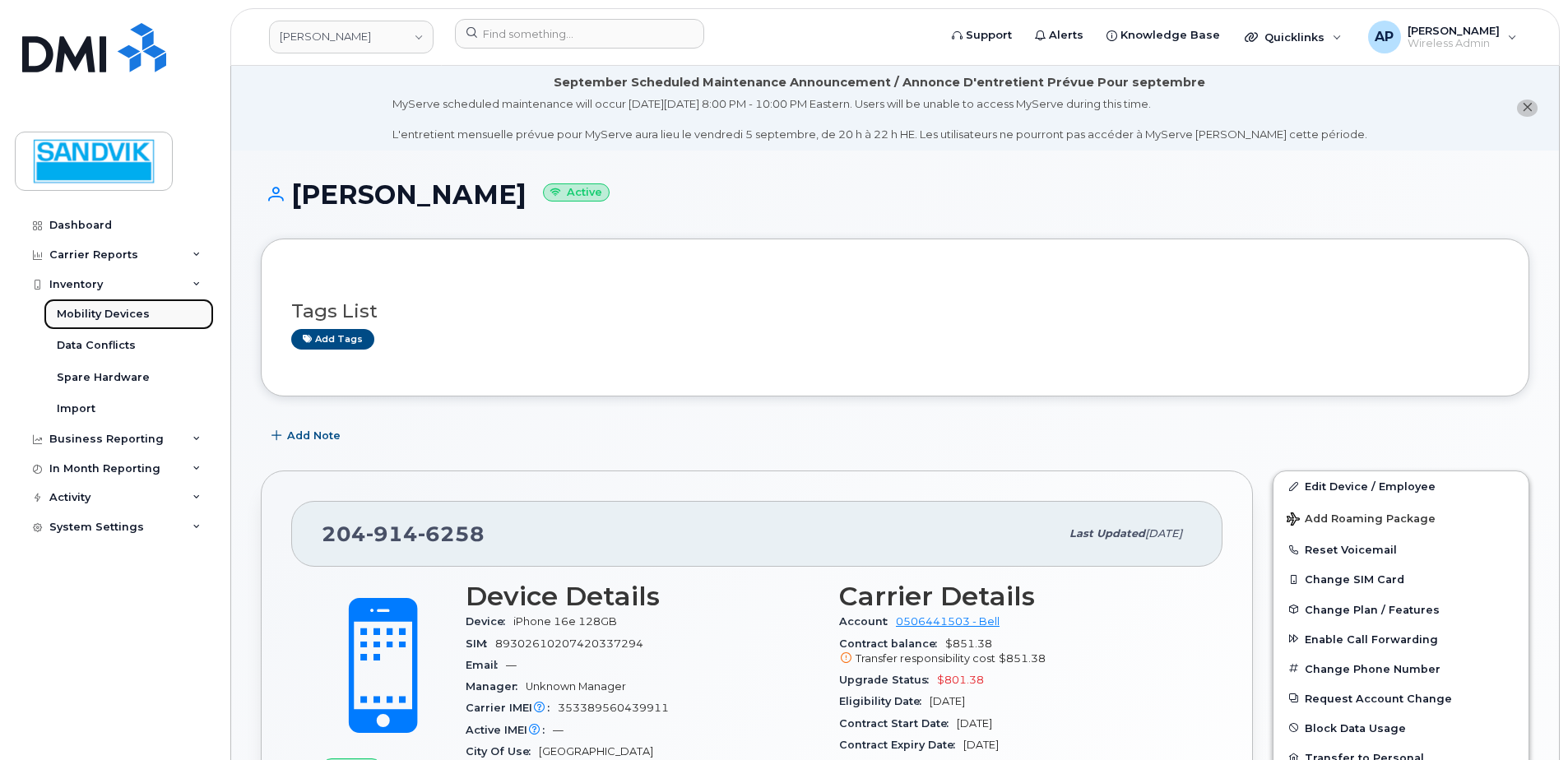
click at [101, 311] on div "Mobility Devices" at bounding box center [103, 315] width 93 height 15
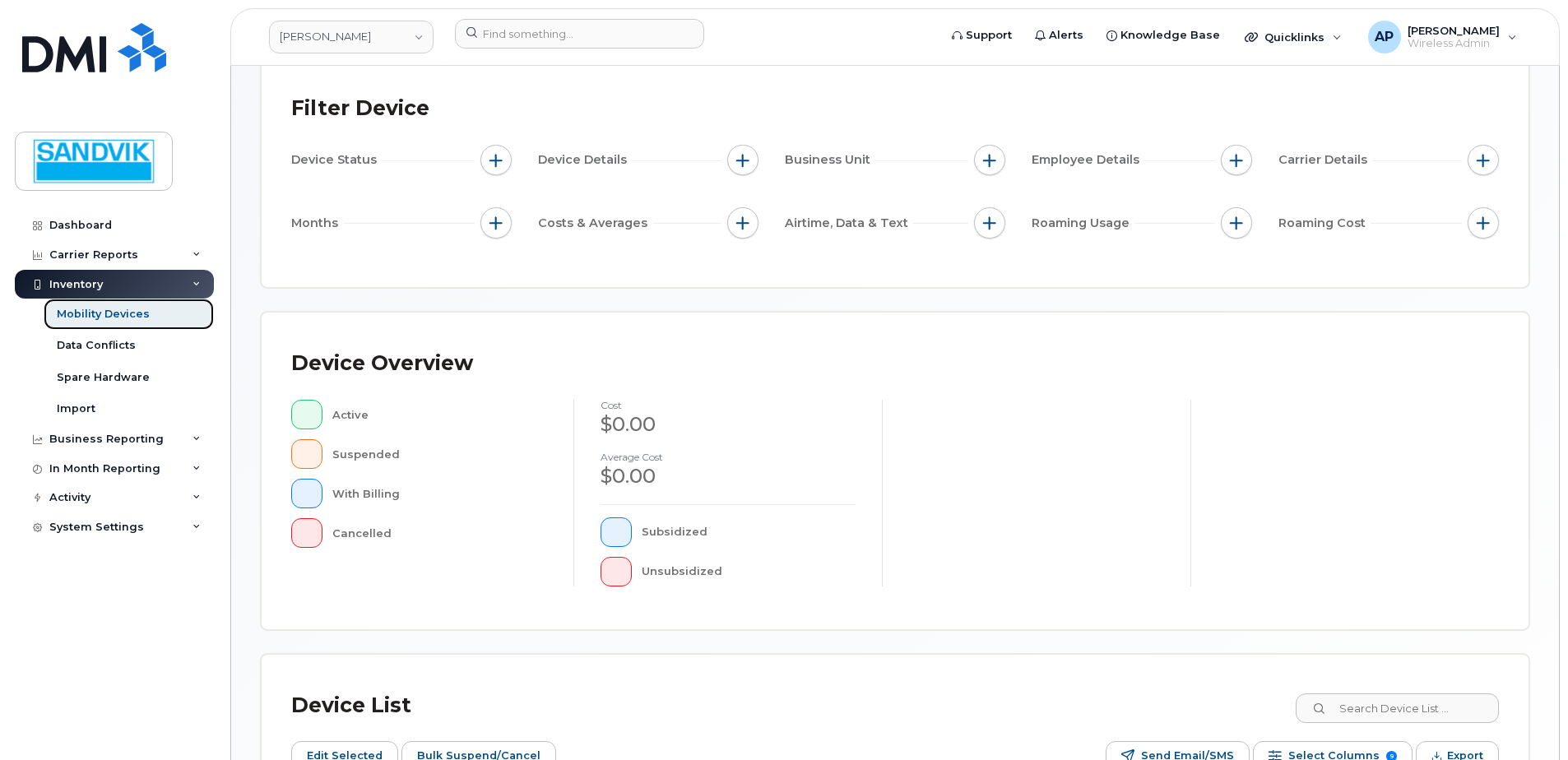
scroll to position [401, 0]
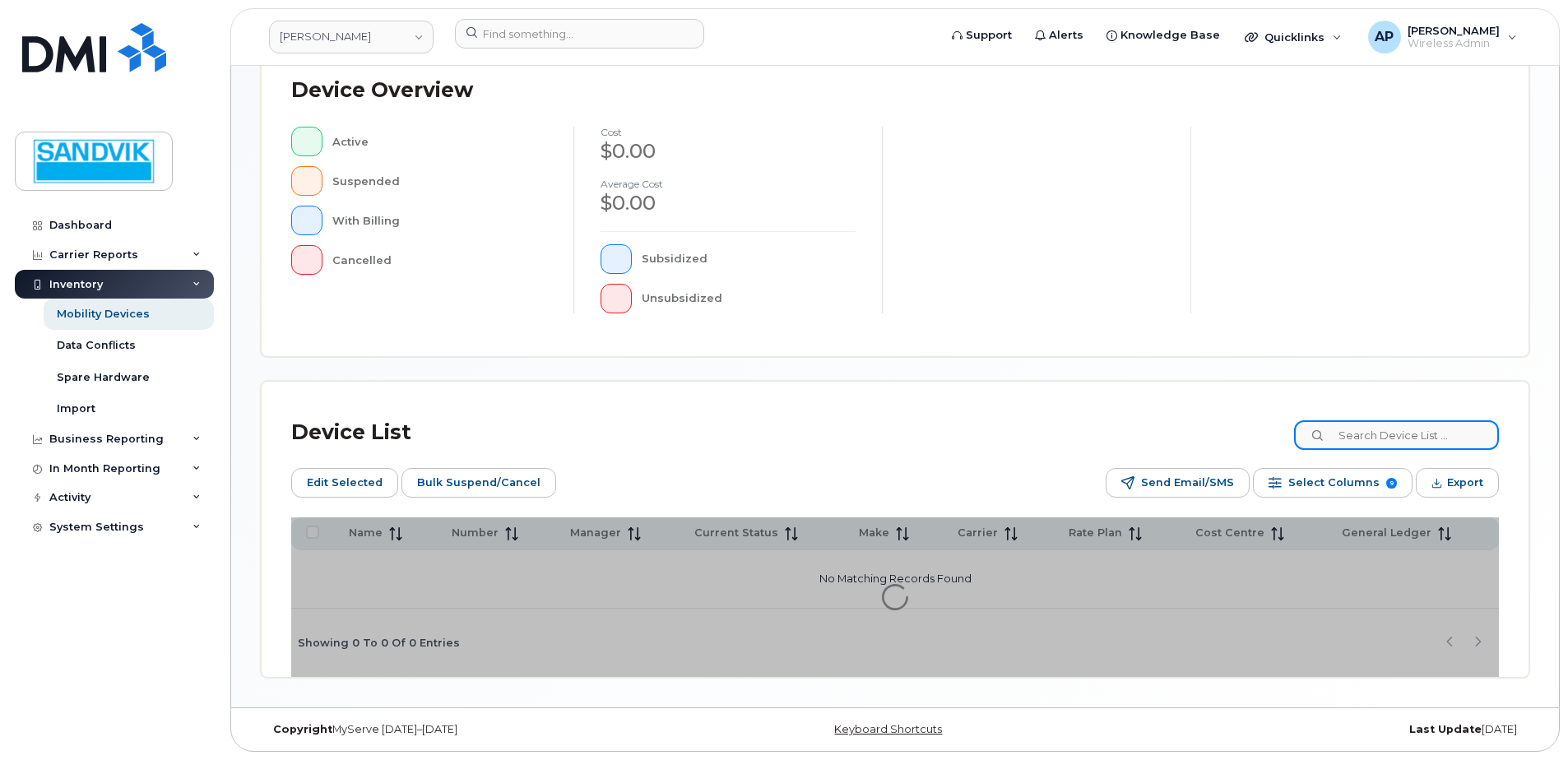
click at [1365, 436] on div "Mobility Devices Devices Save Report Import from CSV Export to CSV Add Device F…" at bounding box center [894, 185] width 1268 height 983
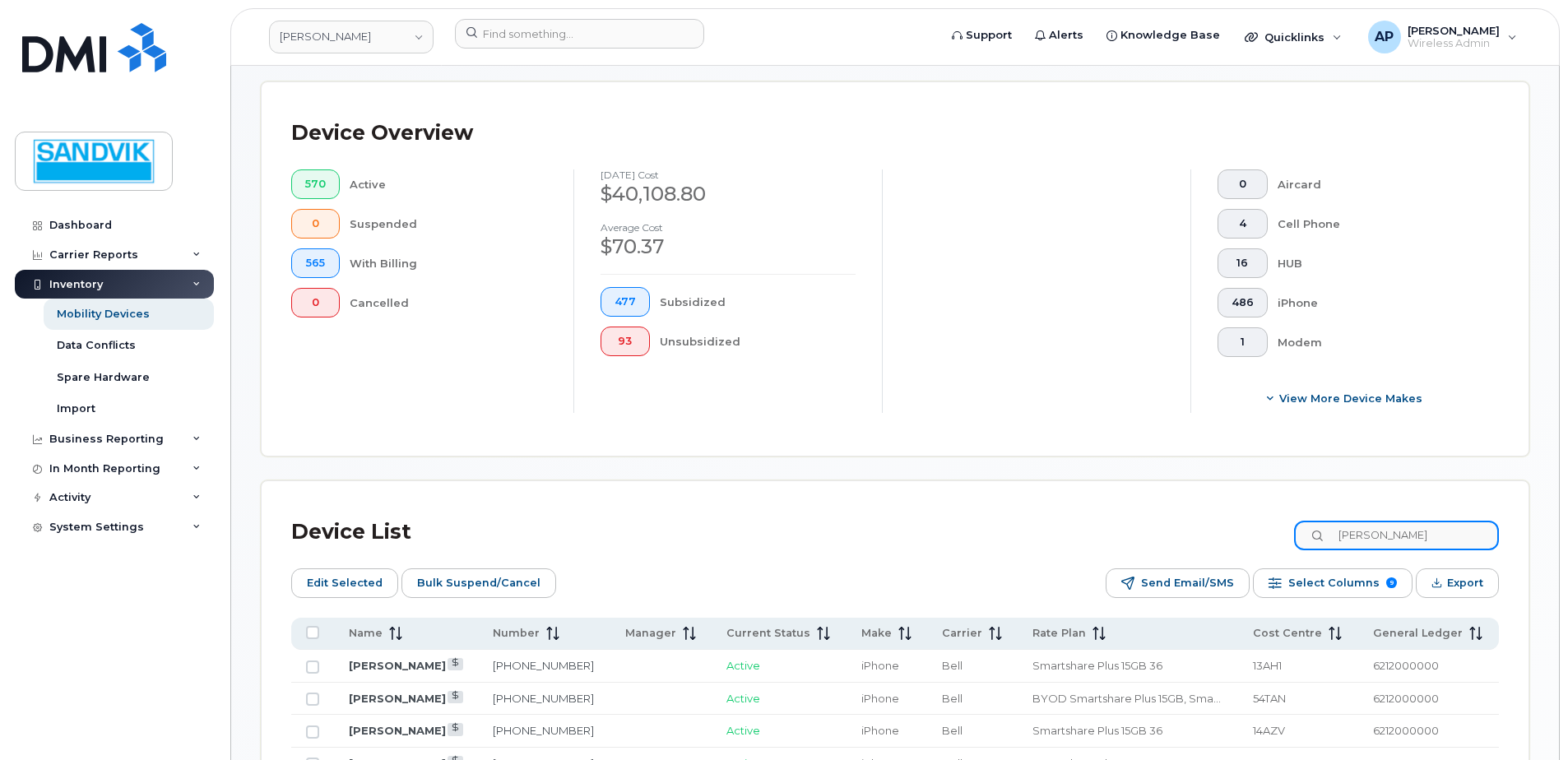
type input "kevin"
click at [541, 697] on link "250-533-9661" at bounding box center [544, 698] width 101 height 13
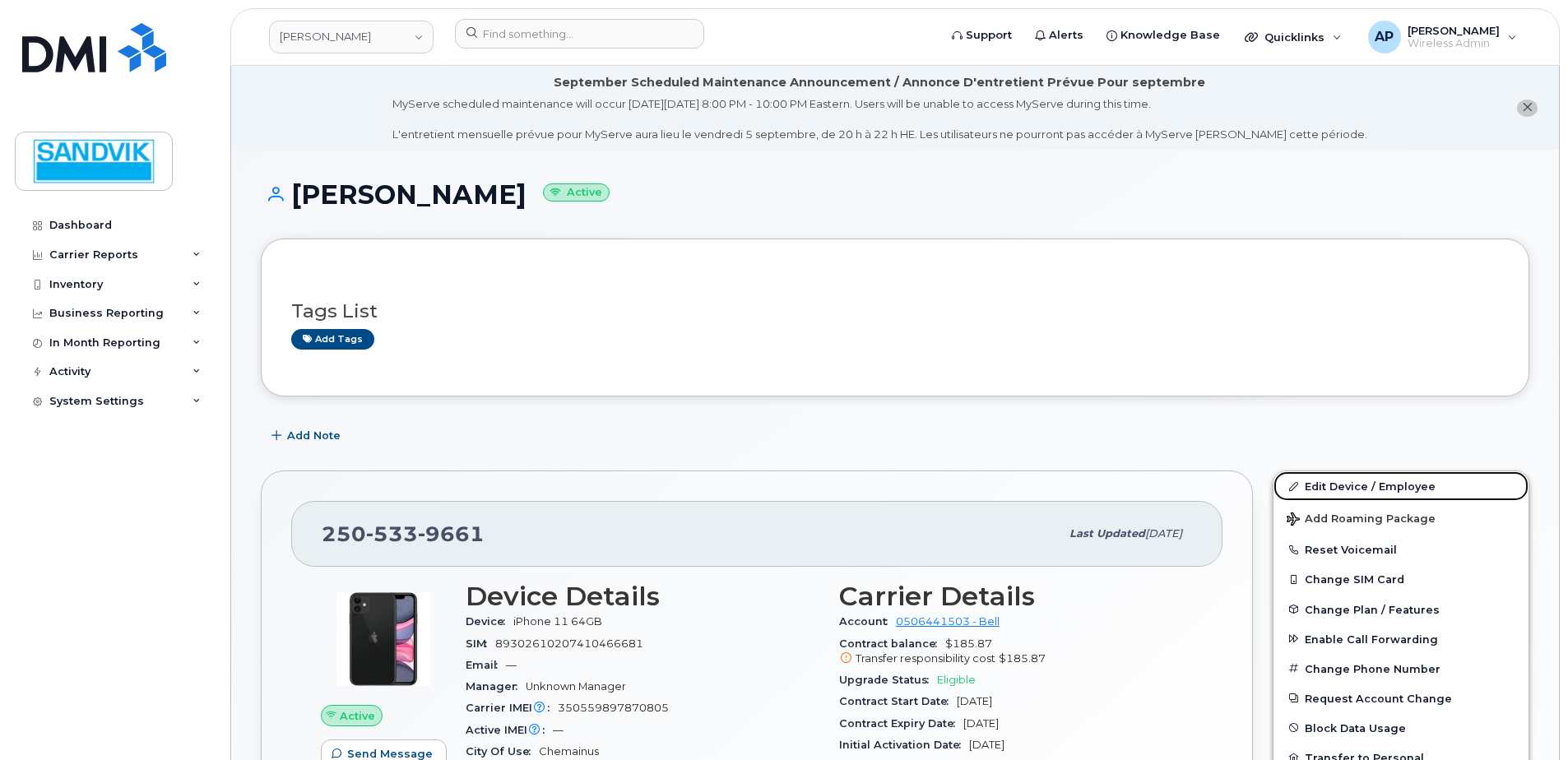
drag, startPoint x: 1331, startPoint y: 485, endPoint x: 1152, endPoint y: 535, distance: 185.9
click at [1331, 485] on link "Edit Device / Employee" at bounding box center [1401, 486] width 255 height 30
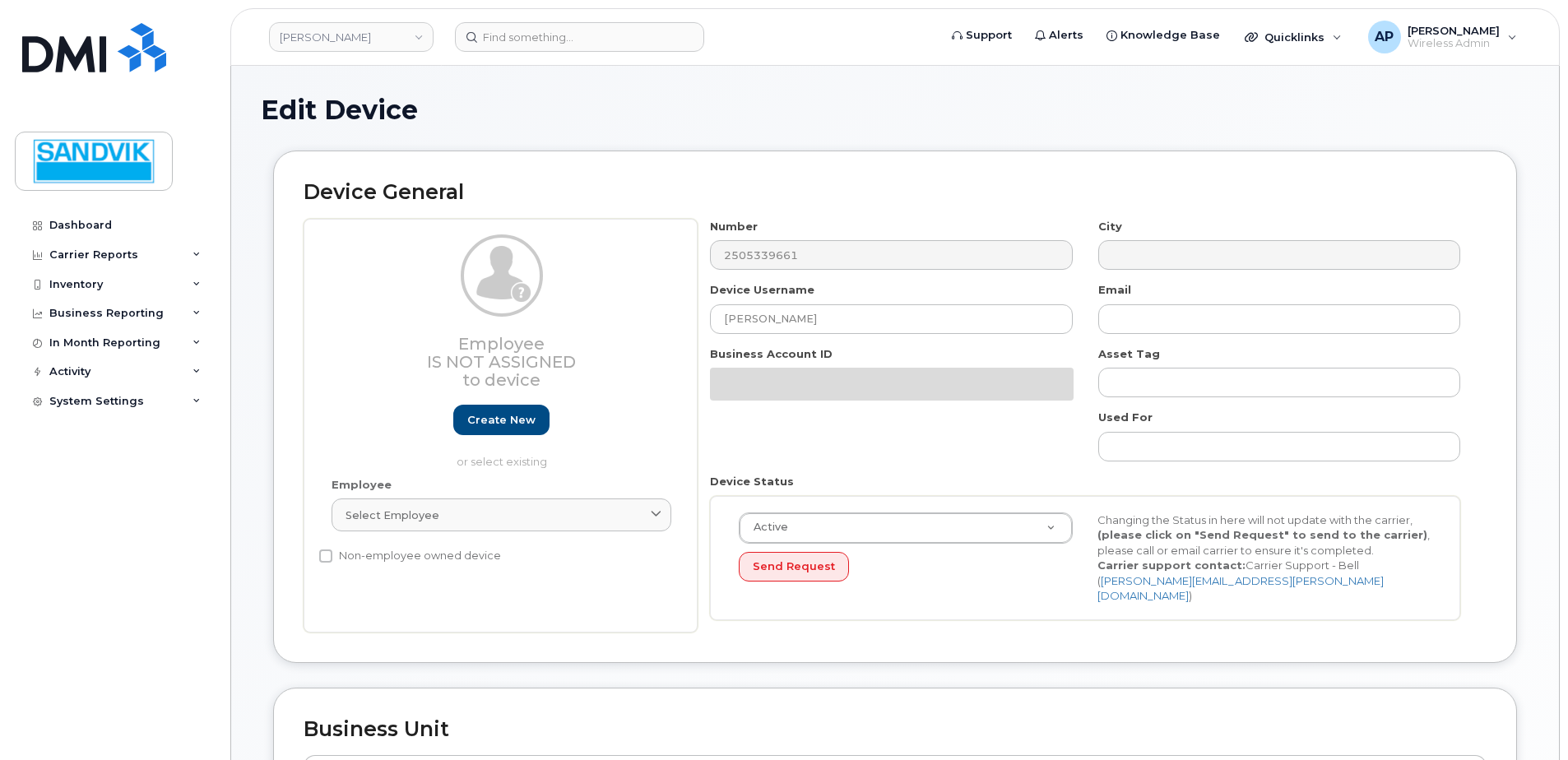
select select "582100"
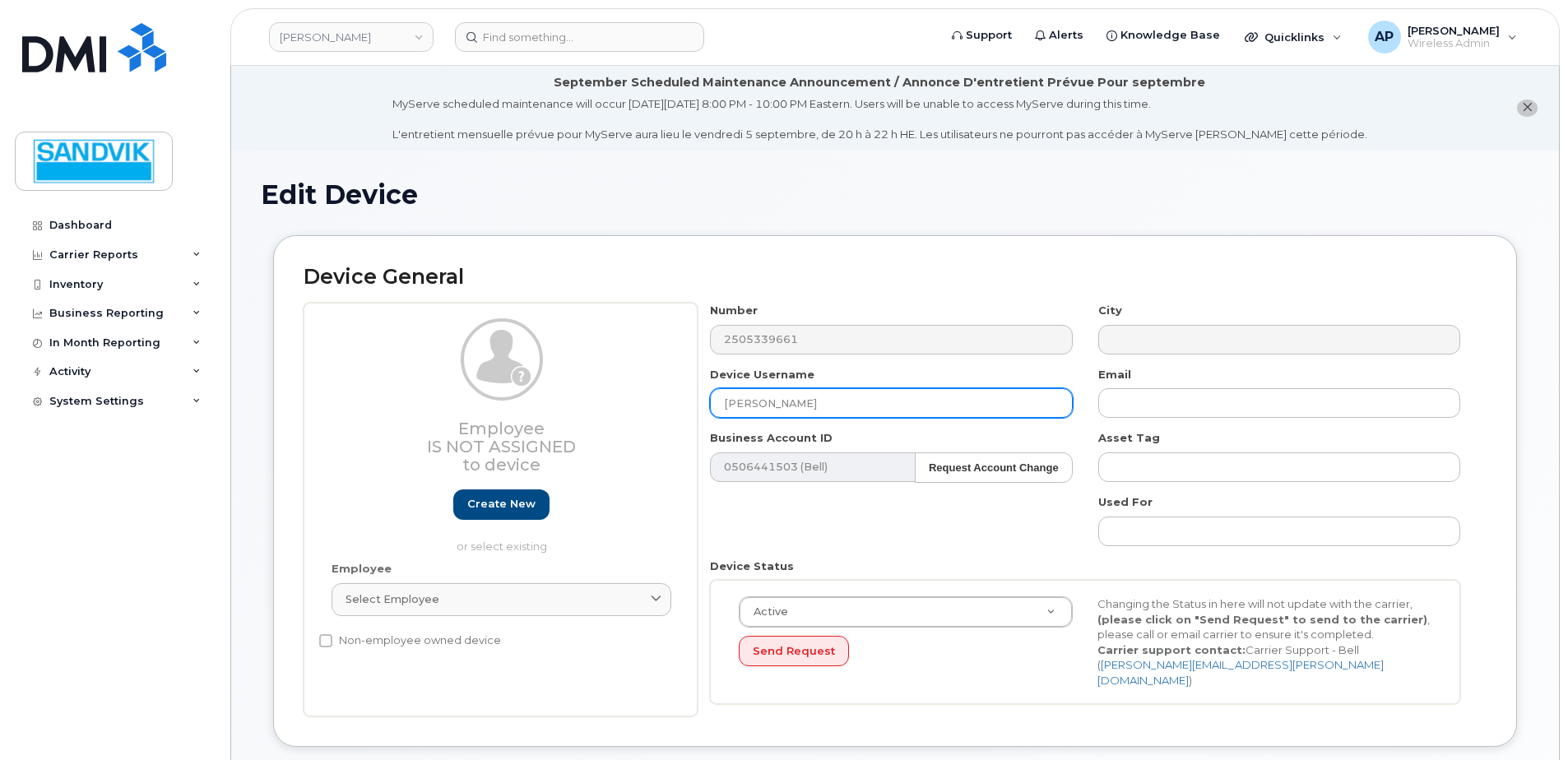
drag, startPoint x: 809, startPoint y: 405, endPoint x: 643, endPoint y: 402, distance: 166.0
click at [782, 405] on input "[PERSON_NAME]" at bounding box center [891, 403] width 362 height 30
click at [643, 402] on div "Employee Is not assigned to device Create new or select existing Employee Selec…" at bounding box center [894, 509] width 1183 height 414
drag, startPoint x: 808, startPoint y: 409, endPoint x: 555, endPoint y: 403, distance: 253.1
click at [555, 403] on div "Employee Is not assigned to device Create new or select existing Employee Selec…" at bounding box center [894, 509] width 1183 height 414
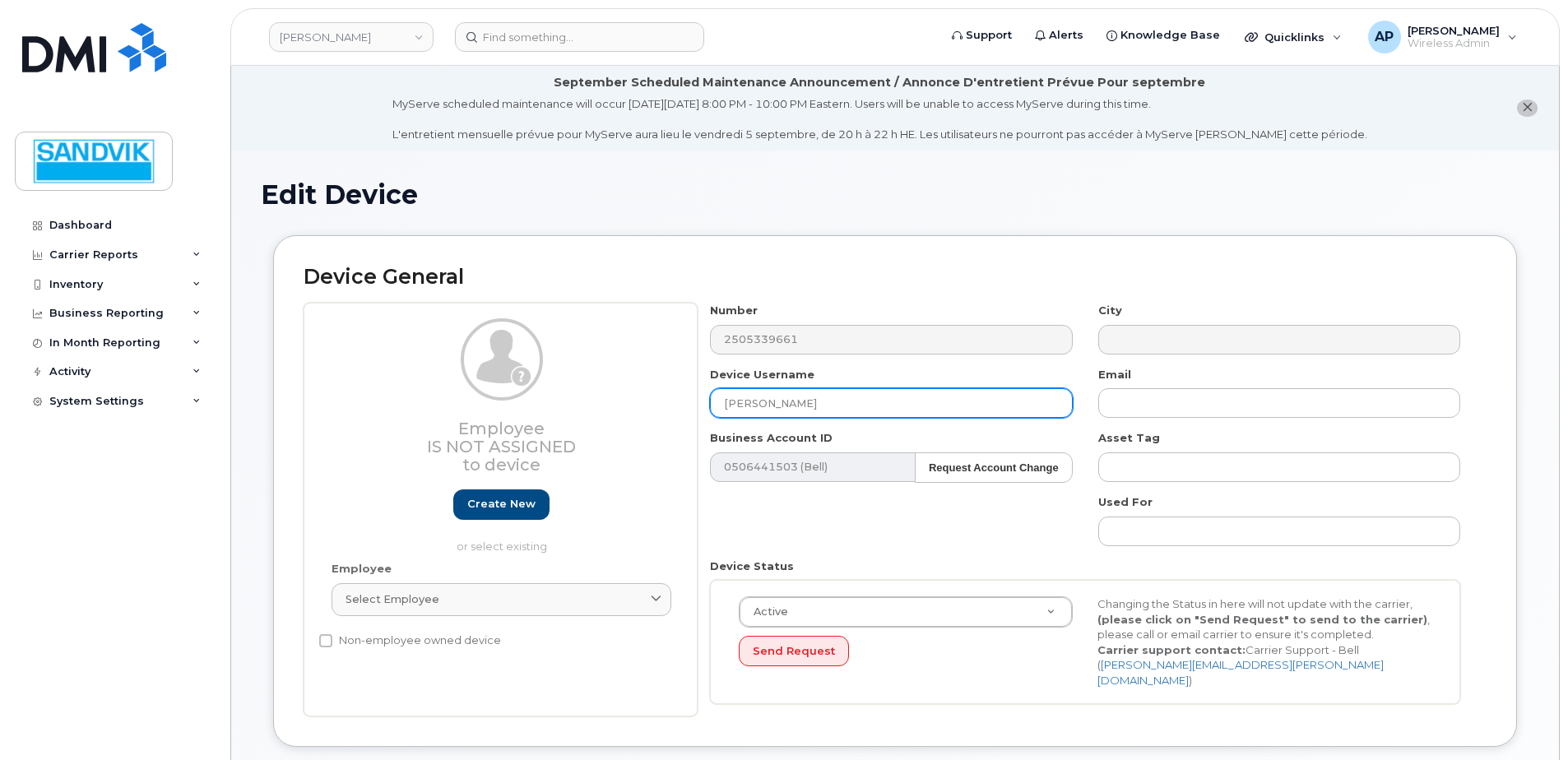
type input "[PERSON_NAME]"
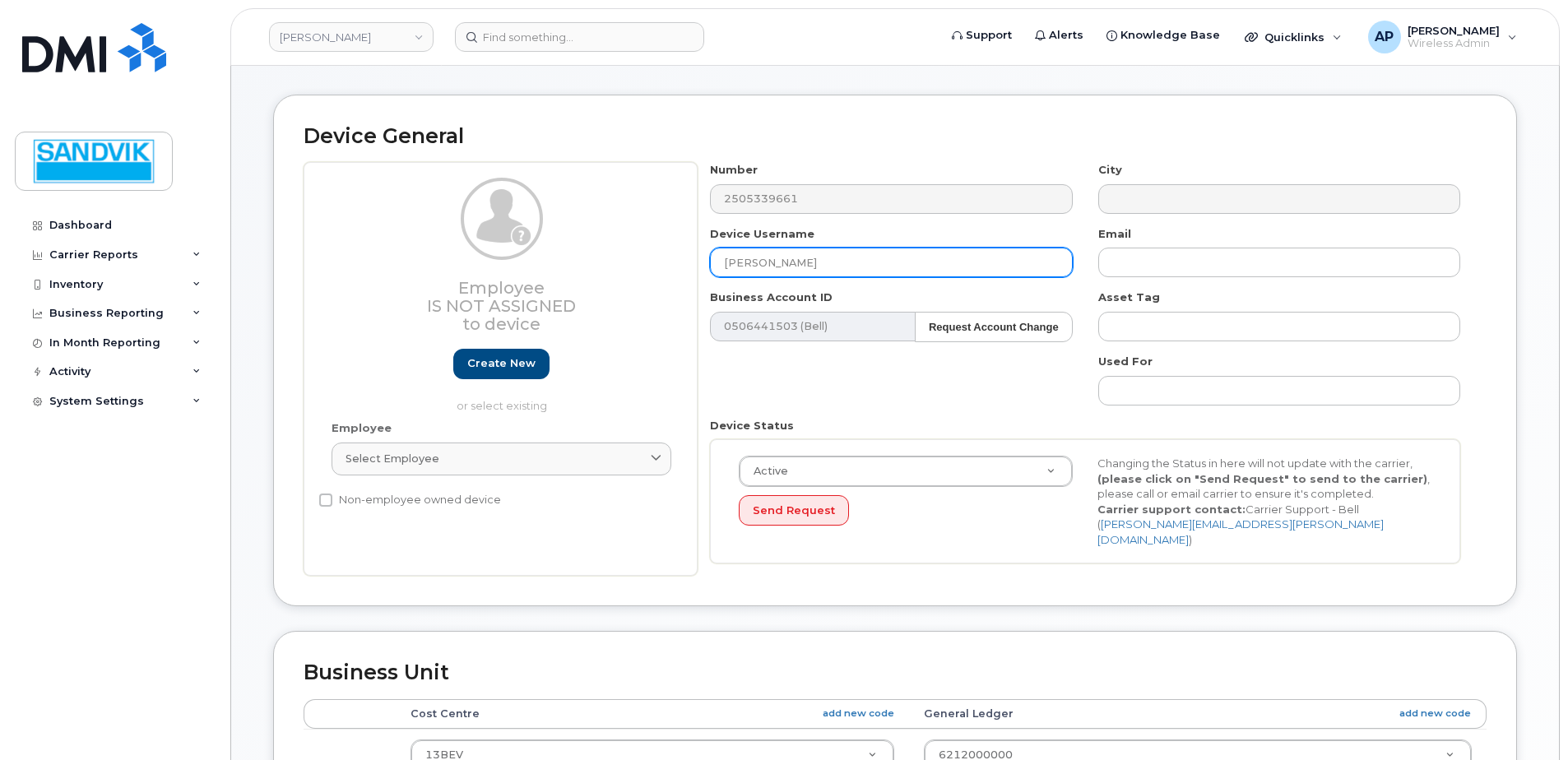
scroll to position [411, 0]
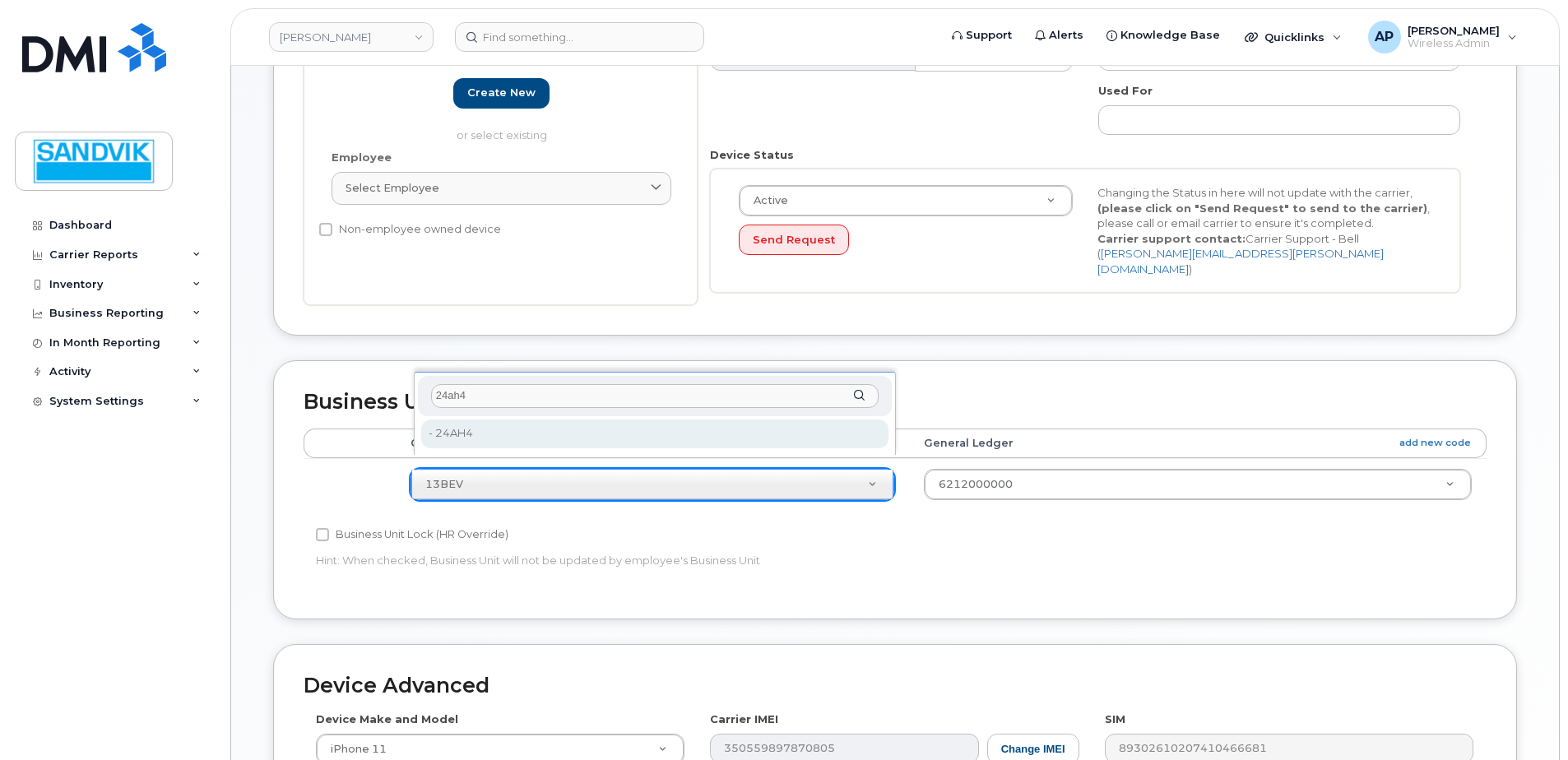
type input "24ah4"
type input "1984619"
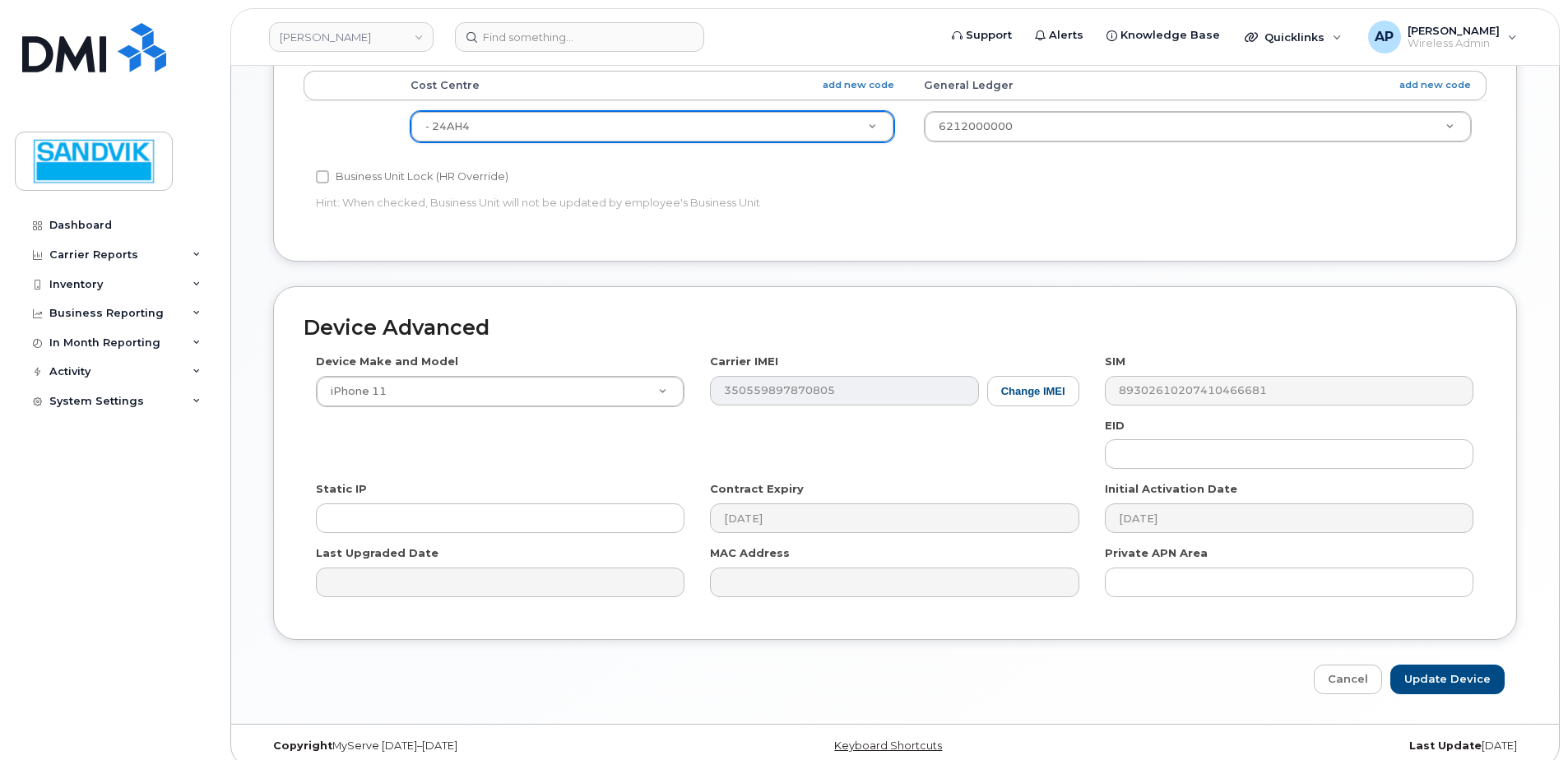
scroll to position [771, 0]
click at [1436, 666] on input "Update Device" at bounding box center [1447, 677] width 115 height 30
type input "Saving..."
